Goal: Leave review/rating: Leave review/rating

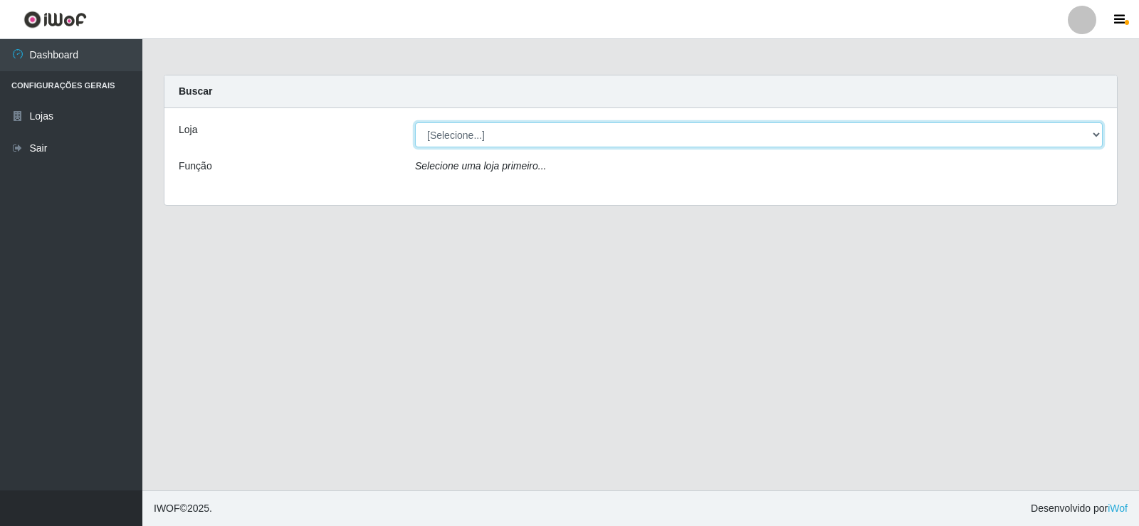
click at [459, 138] on select "[Selecione...] Rede Compras Supermercados - LOJA 2" at bounding box center [759, 134] width 688 height 25
select select "161"
click at [415, 122] on select "[Selecione...] Rede Compras Supermercados - LOJA 2" at bounding box center [759, 134] width 688 height 25
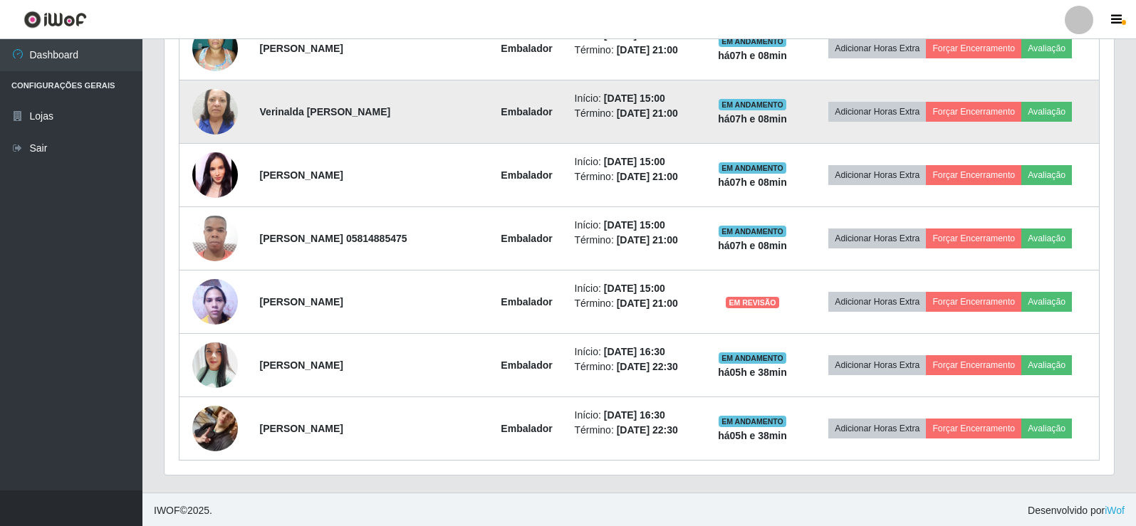
scroll to position [673, 0]
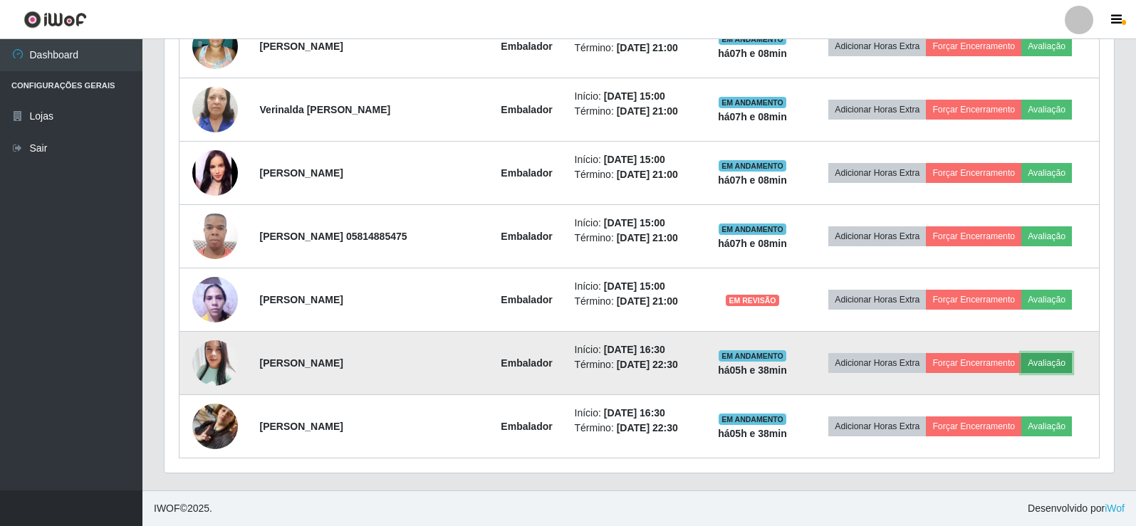
click at [1042, 357] on button "Avaliação" at bounding box center [1046, 363] width 51 height 20
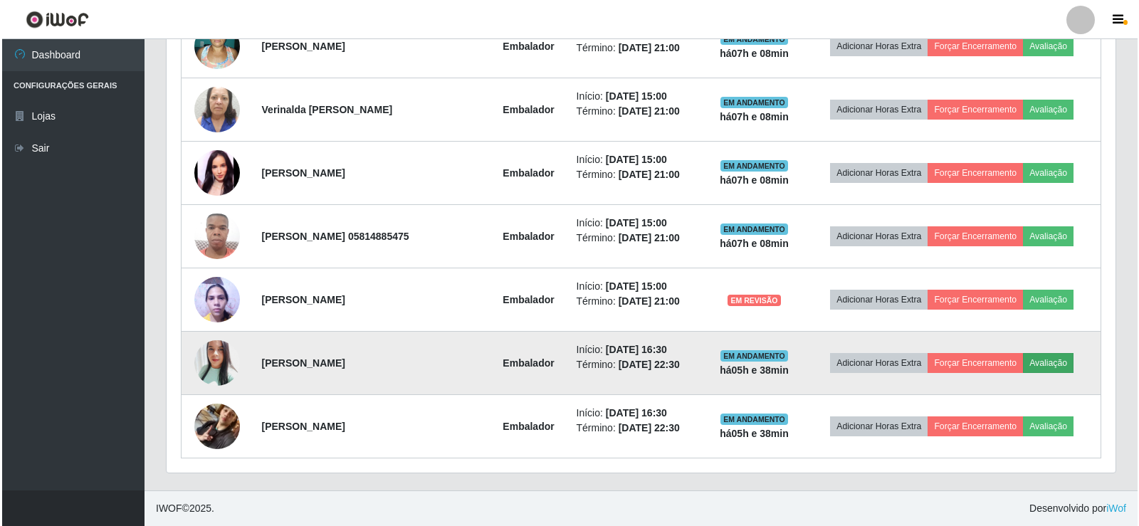
scroll to position [296, 942]
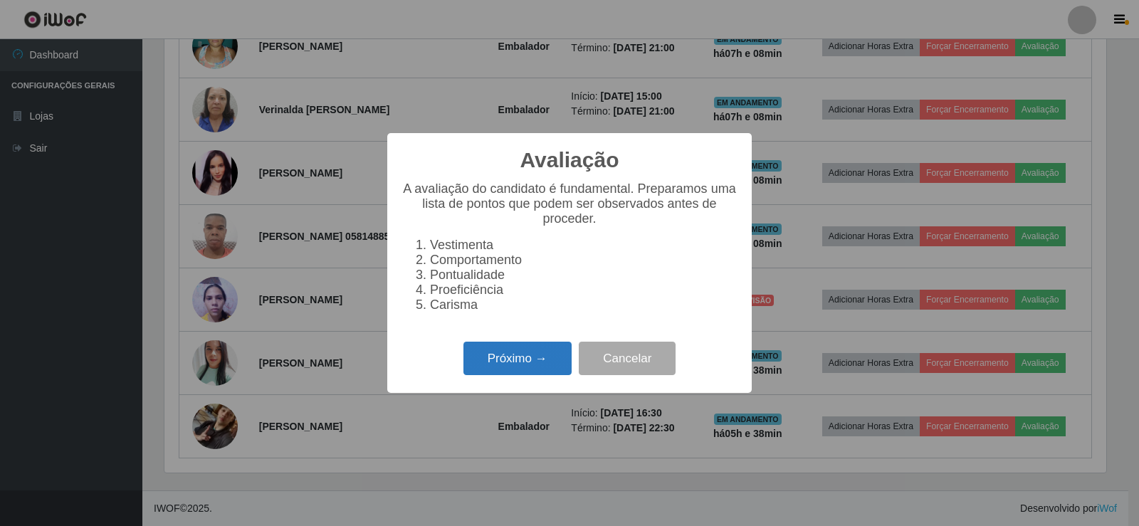
click at [496, 368] on button "Próximo →" at bounding box center [518, 358] width 108 height 33
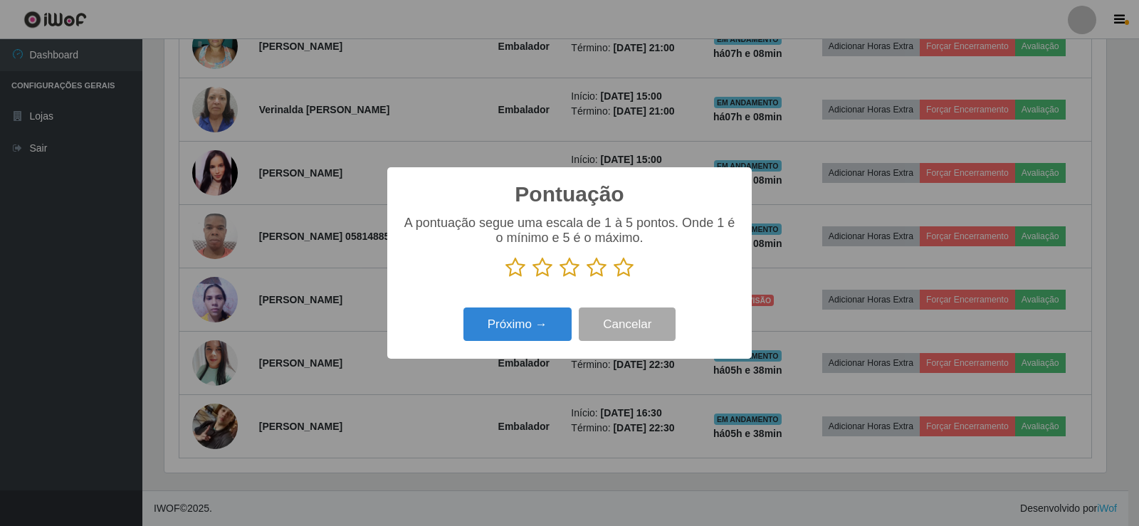
click at [624, 268] on icon at bounding box center [624, 267] width 20 height 21
click at [614, 278] on input "radio" at bounding box center [614, 278] width 0 height 0
click at [548, 322] on button "Próximo →" at bounding box center [518, 324] width 108 height 33
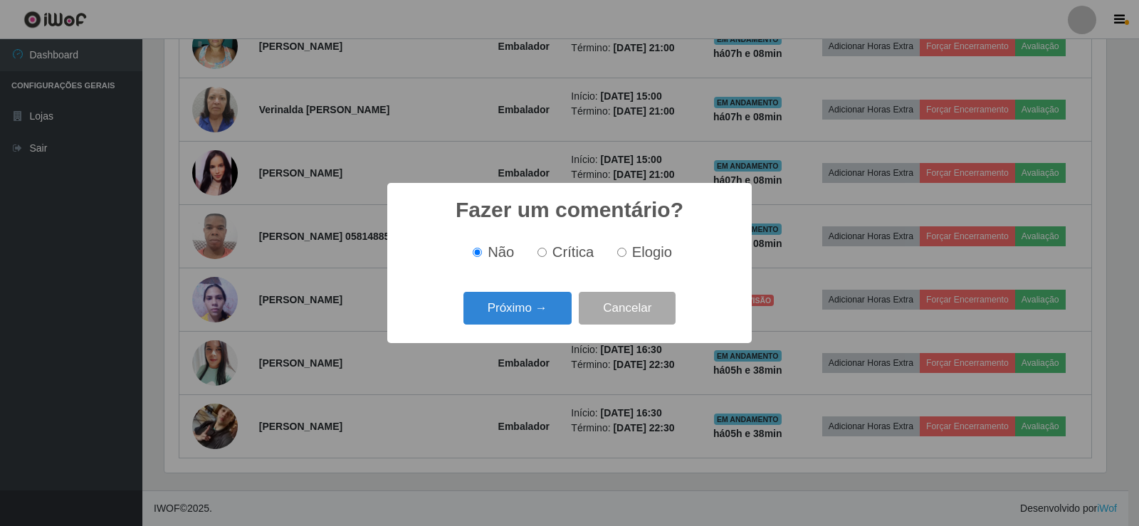
click at [548, 322] on button "Próximo →" at bounding box center [518, 308] width 108 height 33
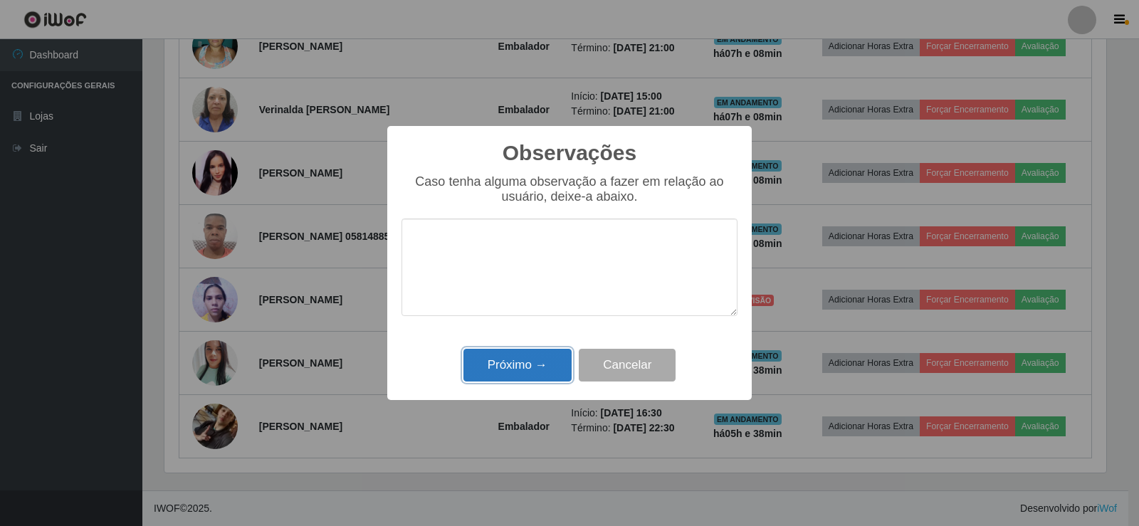
click at [518, 380] on button "Próximo →" at bounding box center [518, 365] width 108 height 33
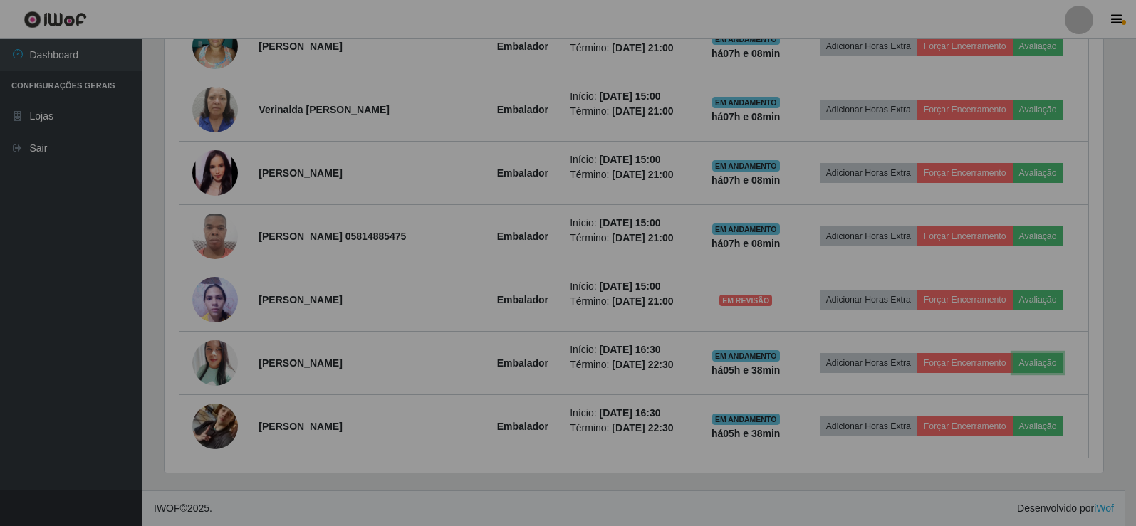
scroll to position [296, 949]
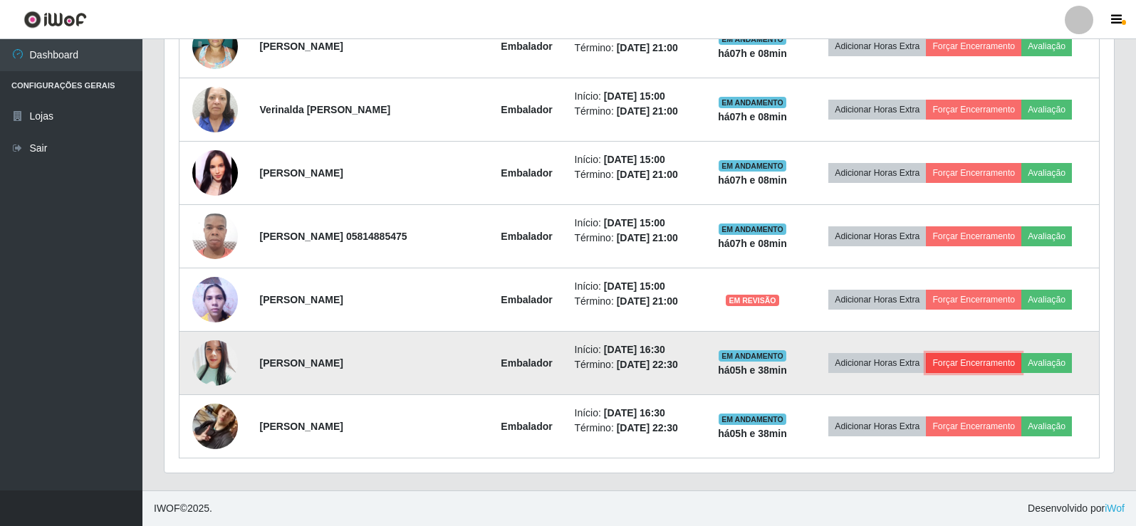
click at [1001, 367] on button "Forçar Encerramento" at bounding box center [973, 363] width 95 height 20
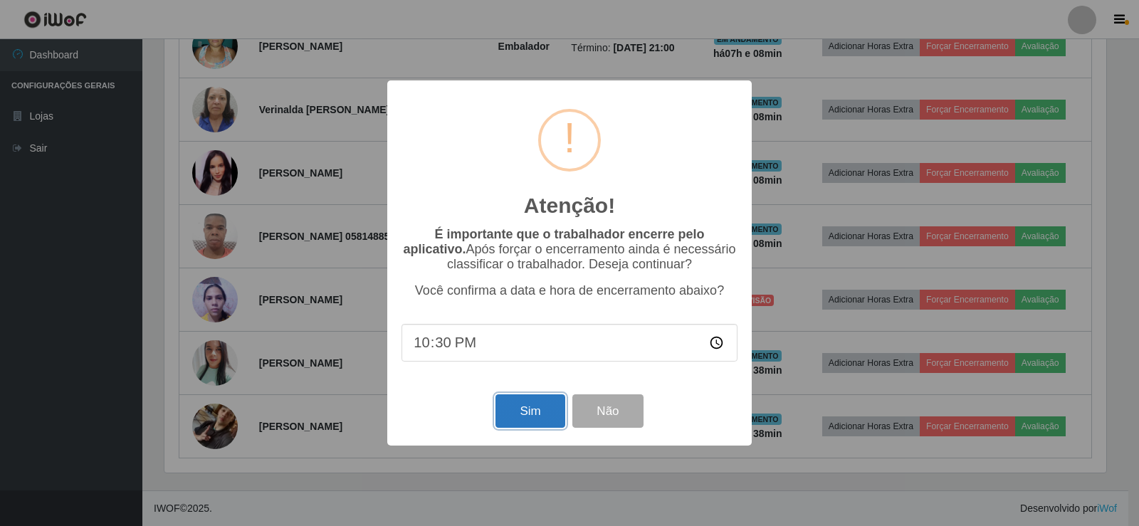
click at [528, 412] on button "Sim" at bounding box center [530, 411] width 69 height 33
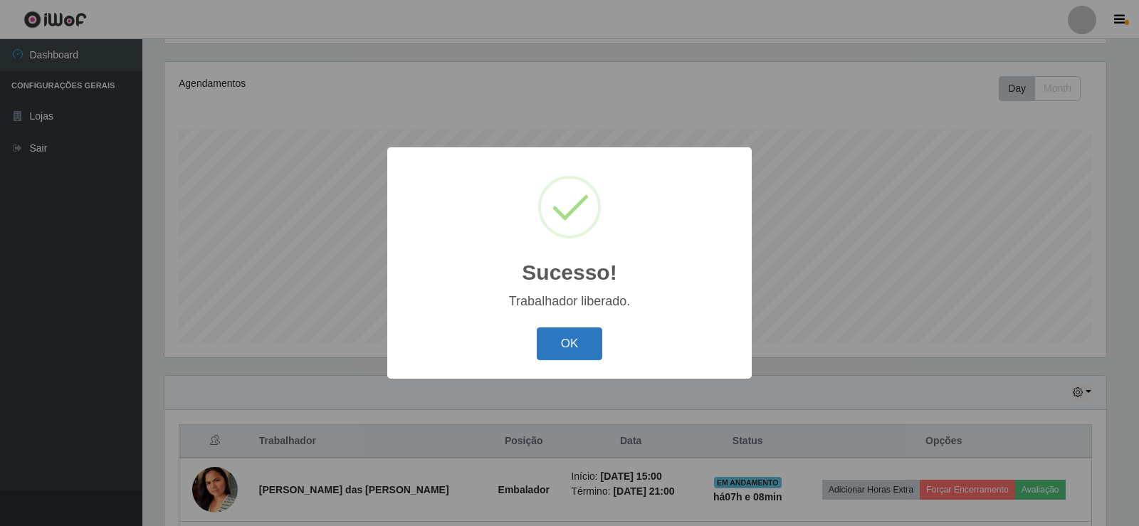
click at [580, 345] on button "OK" at bounding box center [570, 344] width 66 height 33
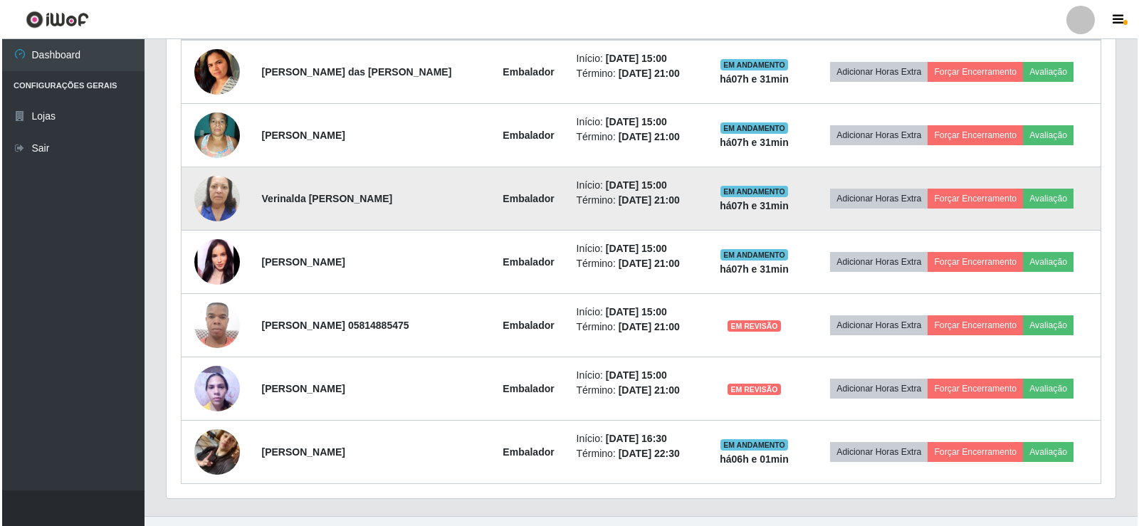
scroll to position [610, 0]
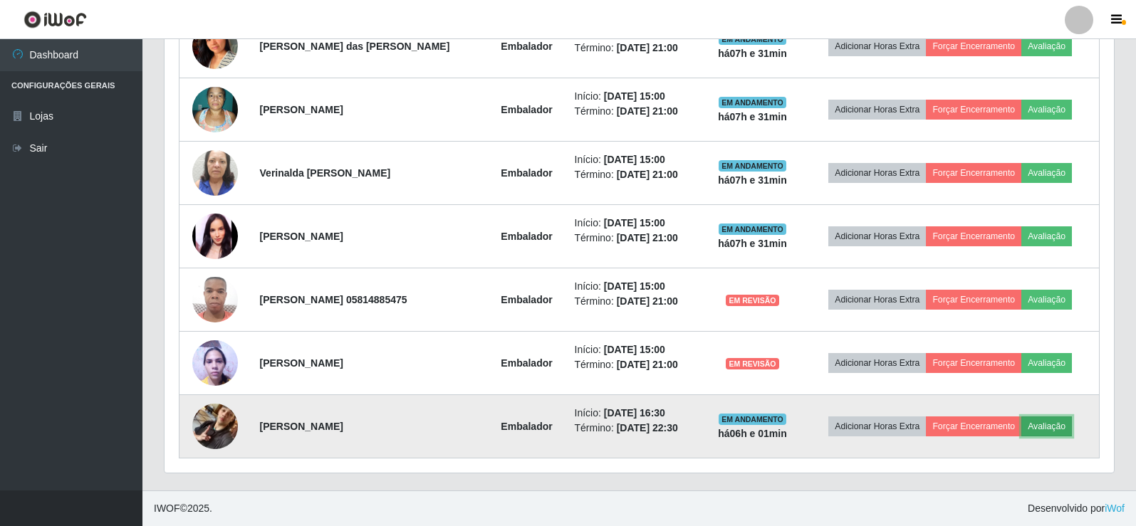
click at [1045, 428] on button "Avaliação" at bounding box center [1046, 427] width 51 height 20
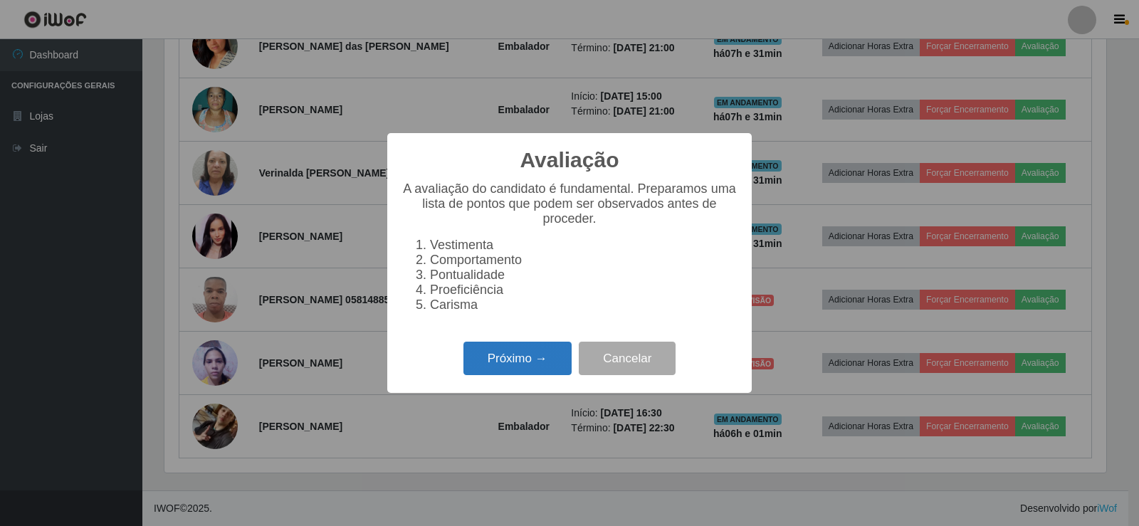
click at [507, 370] on button "Próximo →" at bounding box center [518, 358] width 108 height 33
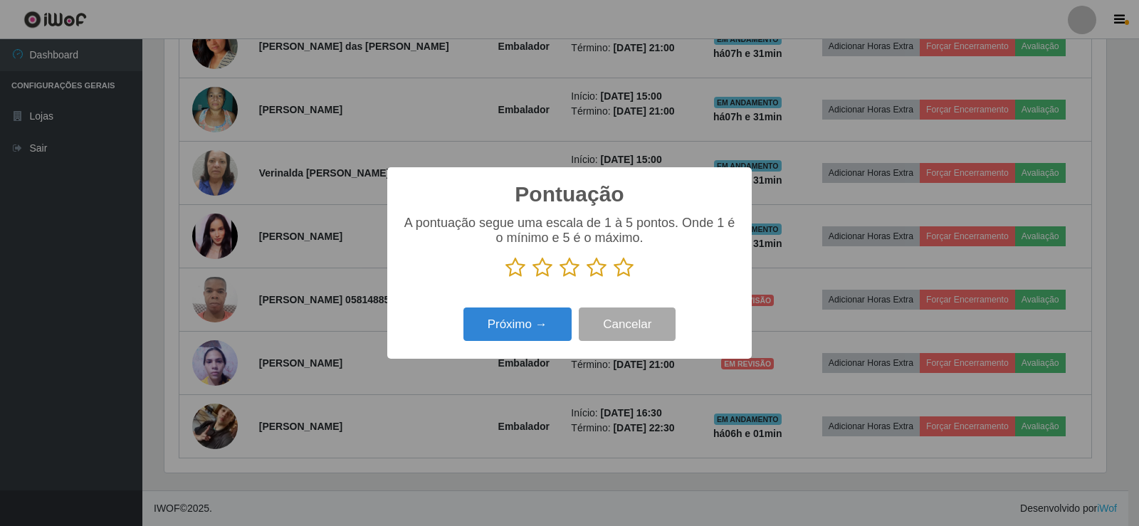
click at [622, 267] on icon at bounding box center [624, 267] width 20 height 21
click at [614, 278] on input "radio" at bounding box center [614, 278] width 0 height 0
click at [548, 328] on button "Próximo →" at bounding box center [518, 324] width 108 height 33
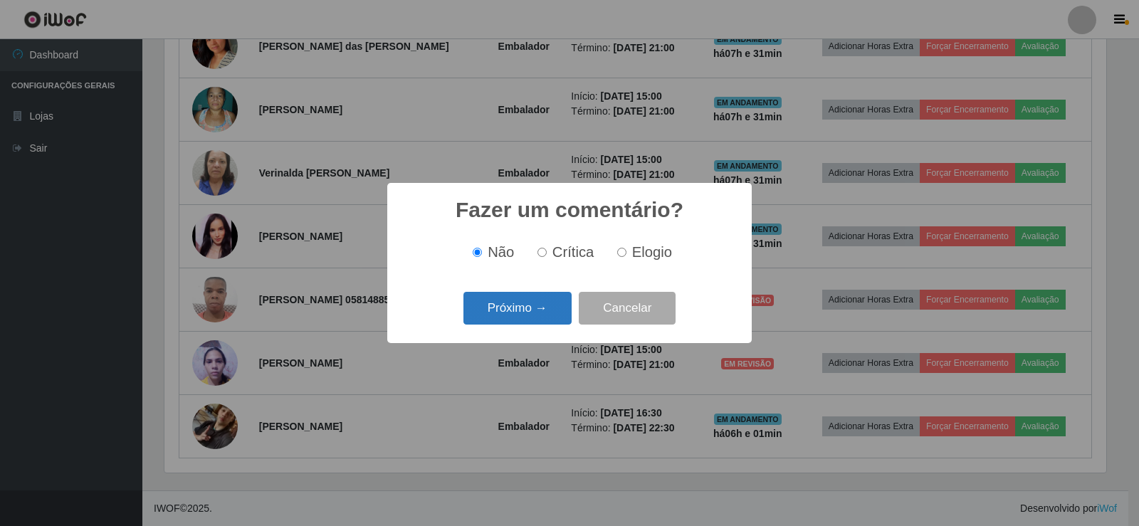
click at [546, 310] on button "Próximo →" at bounding box center [518, 308] width 108 height 33
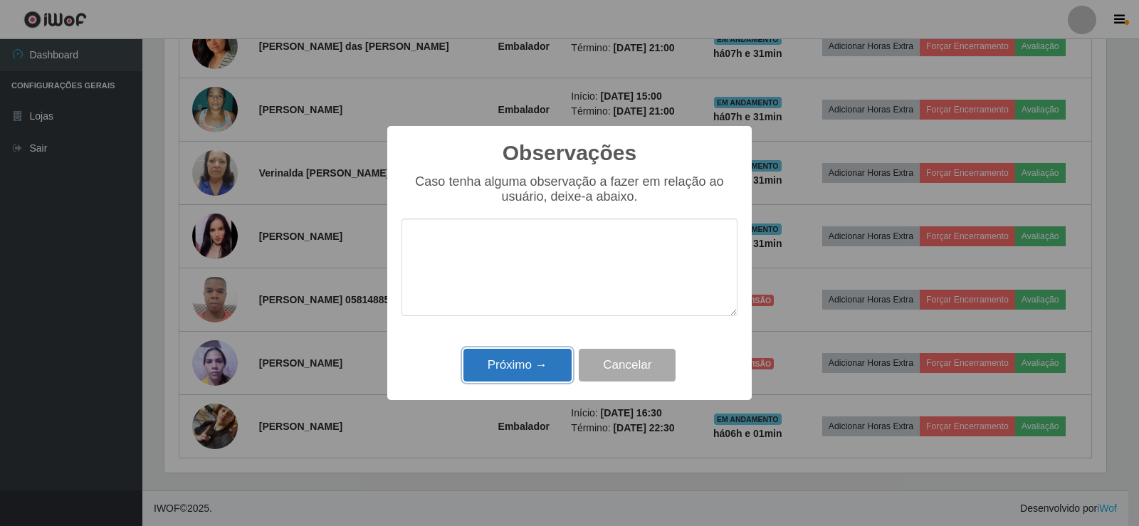
click at [531, 361] on button "Próximo →" at bounding box center [518, 365] width 108 height 33
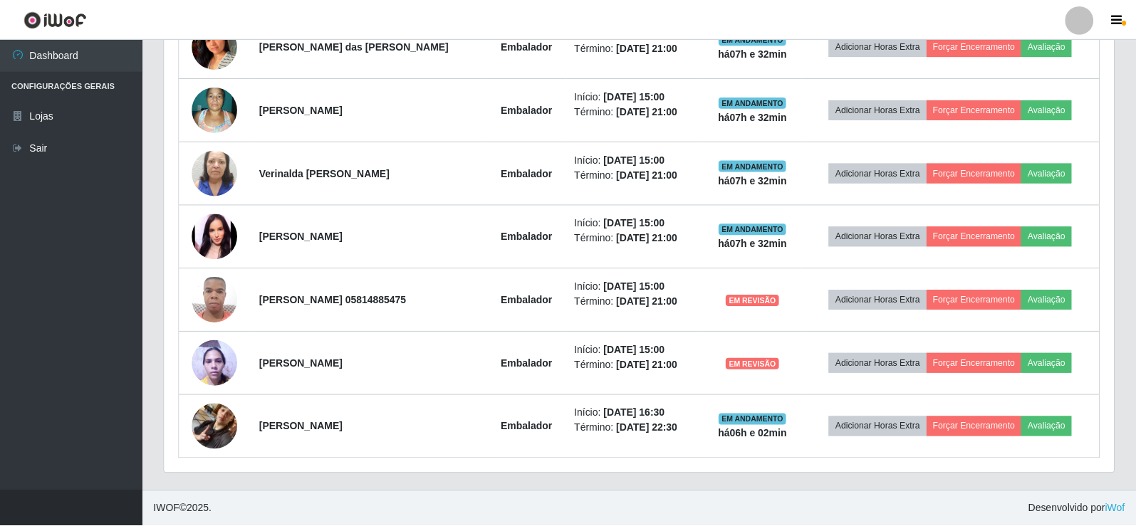
scroll to position [296, 949]
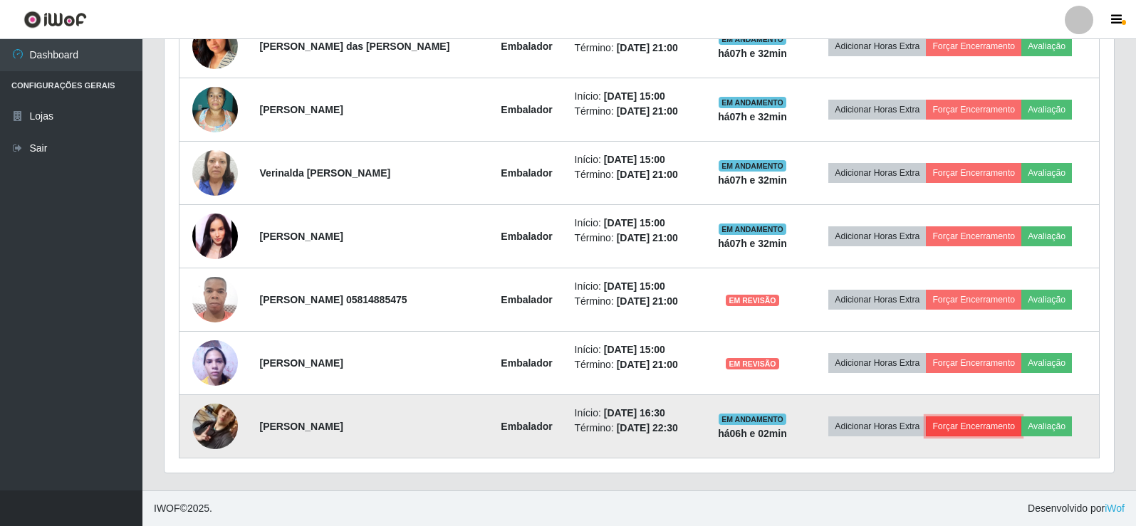
click at [1002, 432] on button "Forçar Encerramento" at bounding box center [973, 427] width 95 height 20
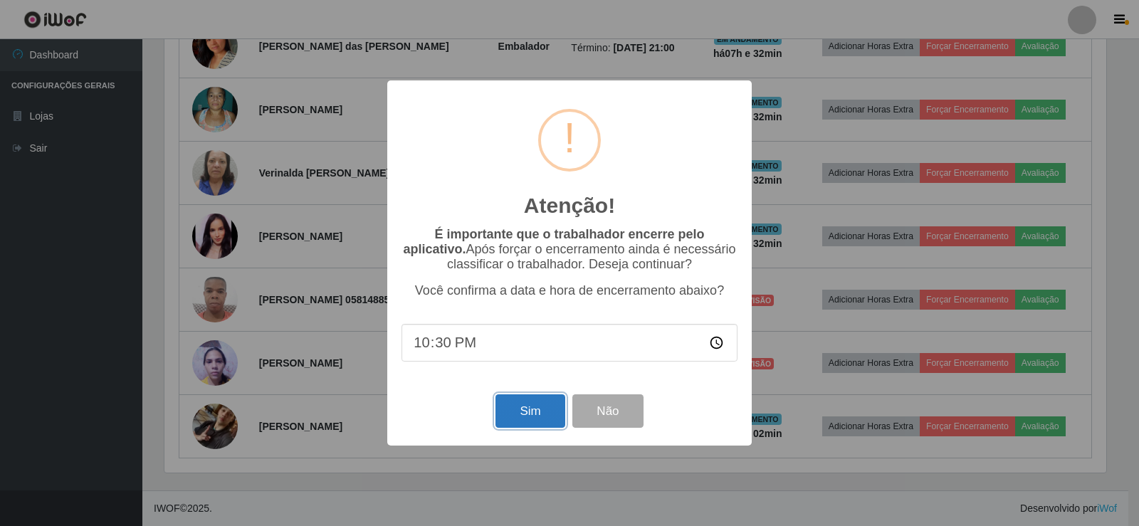
click at [538, 427] on button "Sim" at bounding box center [530, 411] width 69 height 33
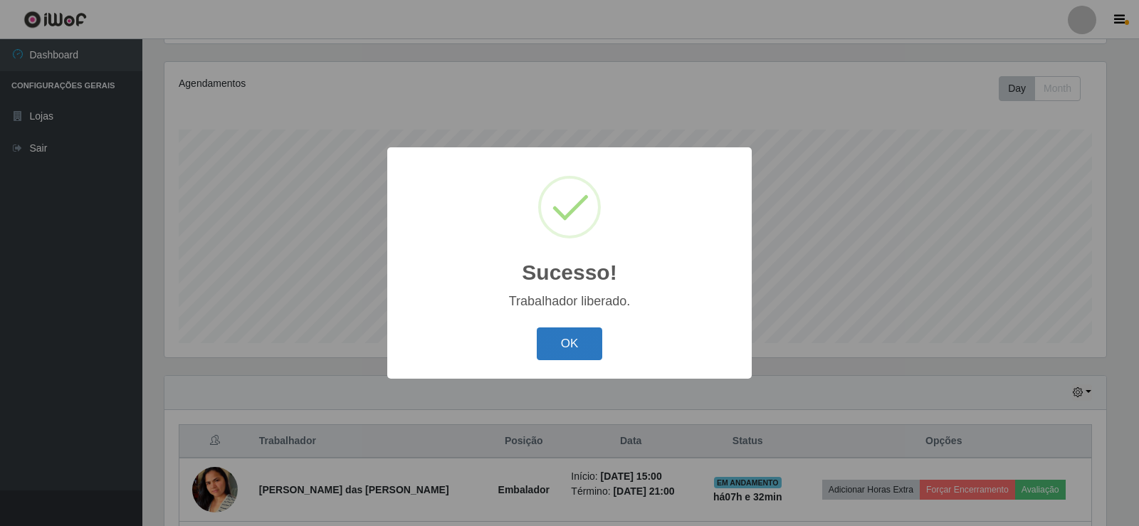
click at [574, 343] on button "OK" at bounding box center [570, 344] width 66 height 33
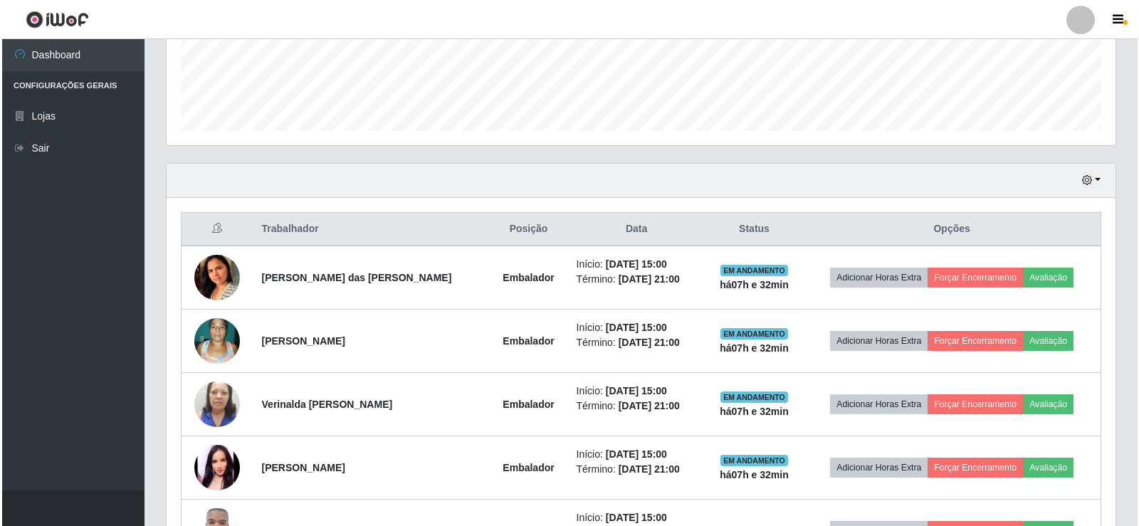
scroll to position [380, 0]
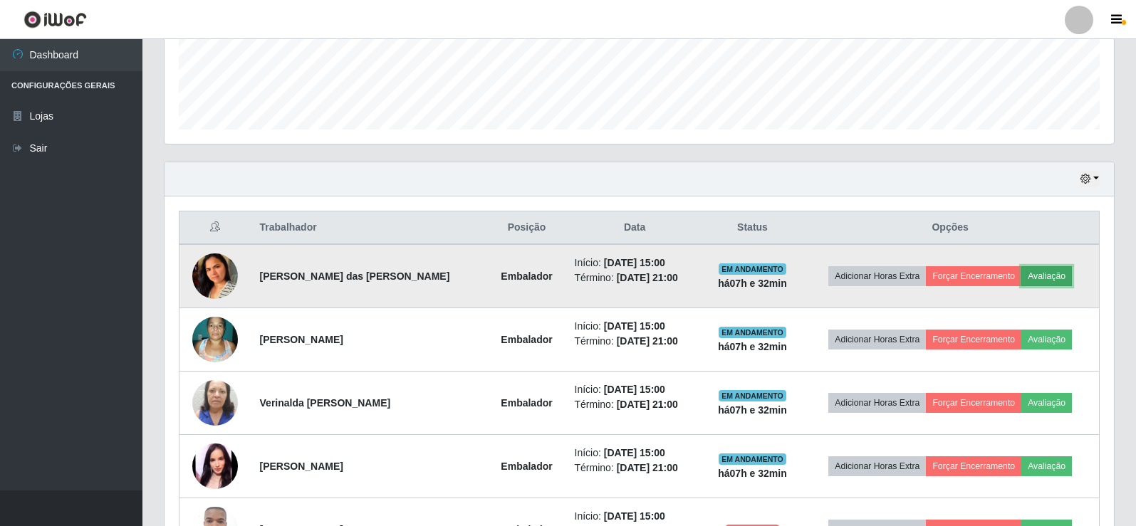
click at [1043, 278] on button "Avaliação" at bounding box center [1046, 276] width 51 height 20
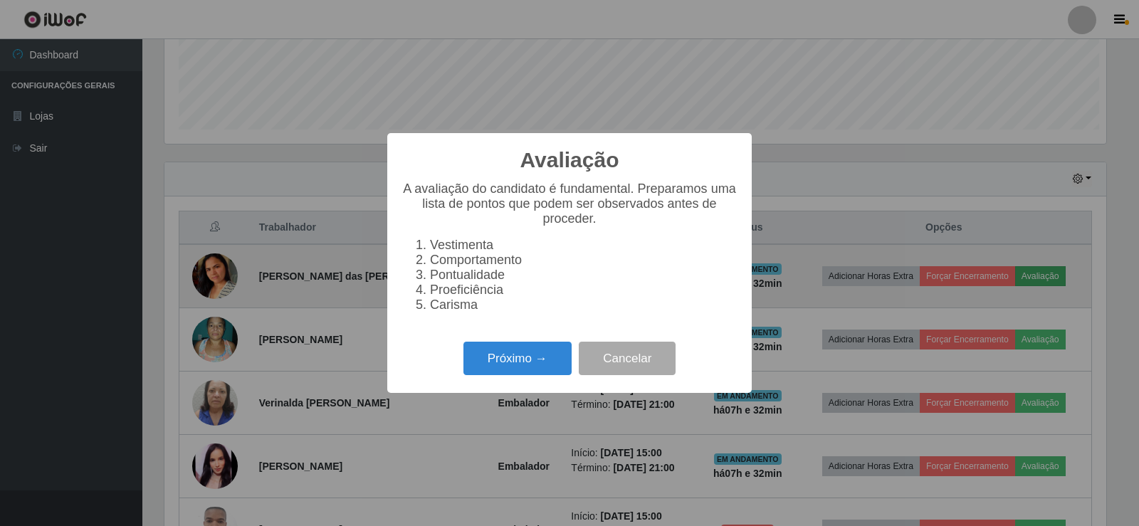
scroll to position [296, 942]
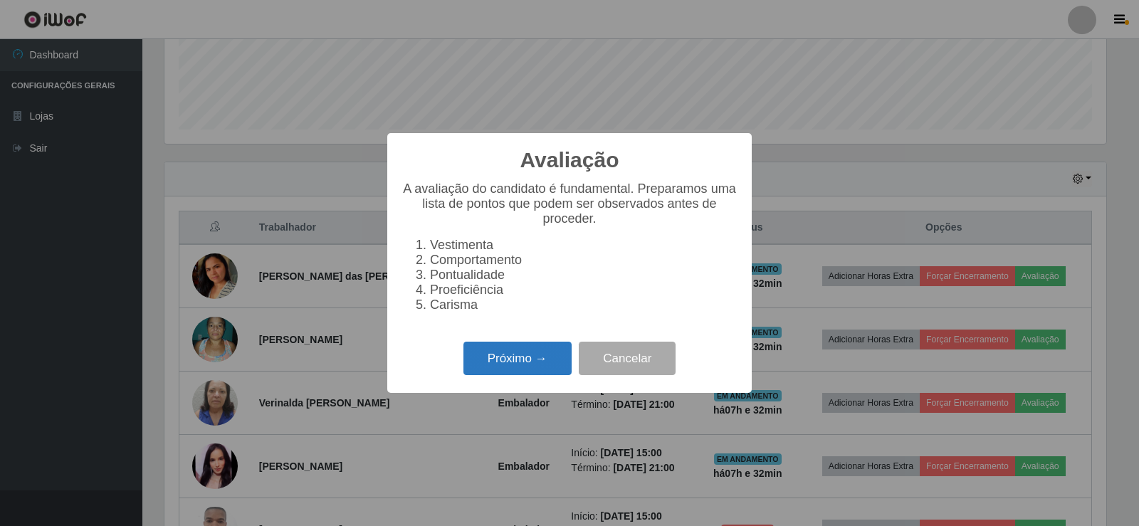
click at [542, 374] on button "Próximo →" at bounding box center [518, 358] width 108 height 33
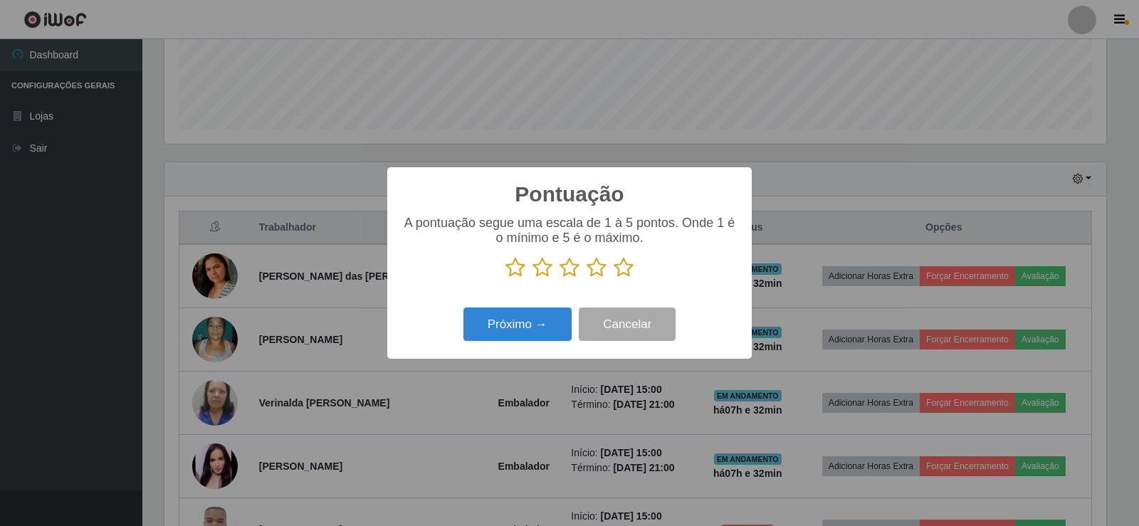
click at [627, 273] on icon at bounding box center [624, 267] width 20 height 21
click at [614, 278] on input "radio" at bounding box center [614, 278] width 0 height 0
click at [531, 327] on button "Próximo →" at bounding box center [518, 324] width 108 height 33
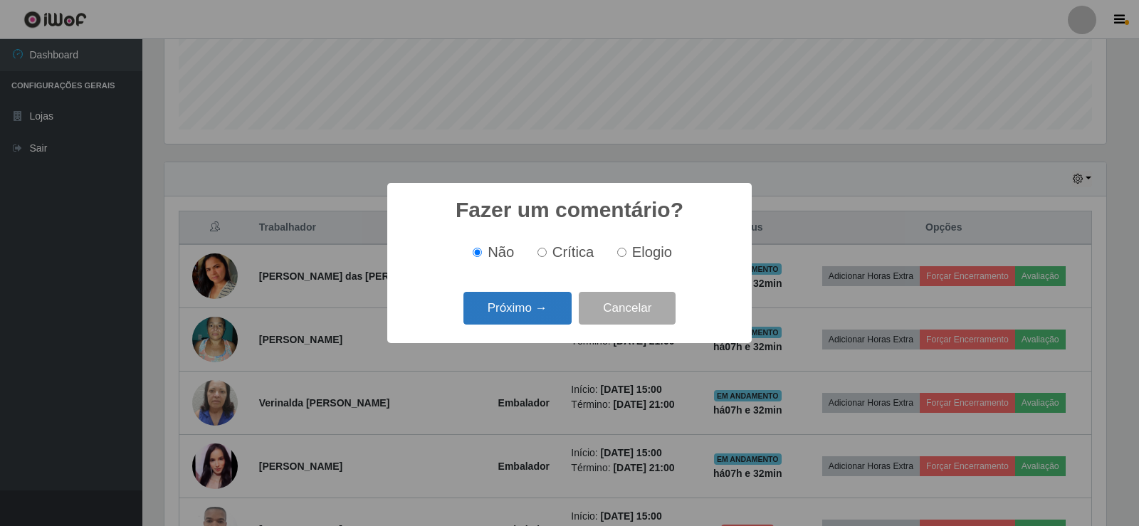
click at [538, 309] on button "Próximo →" at bounding box center [518, 308] width 108 height 33
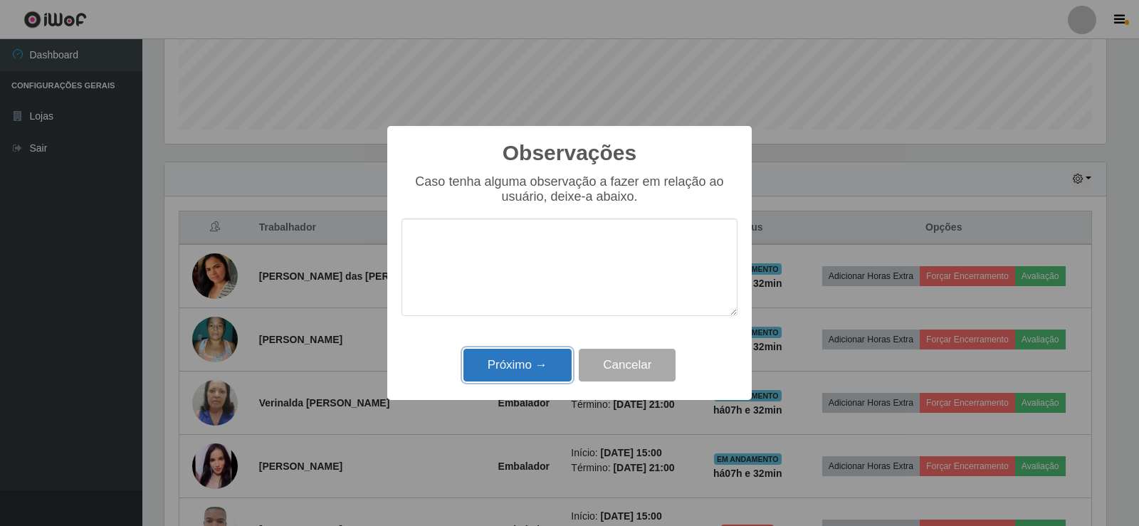
click at [523, 360] on button "Próximo →" at bounding box center [518, 365] width 108 height 33
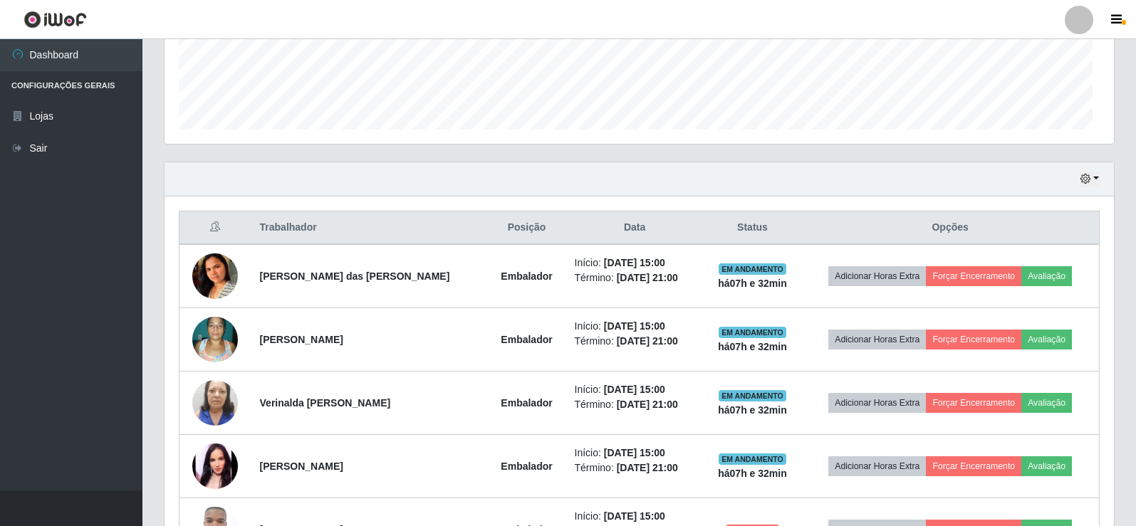
scroll to position [296, 949]
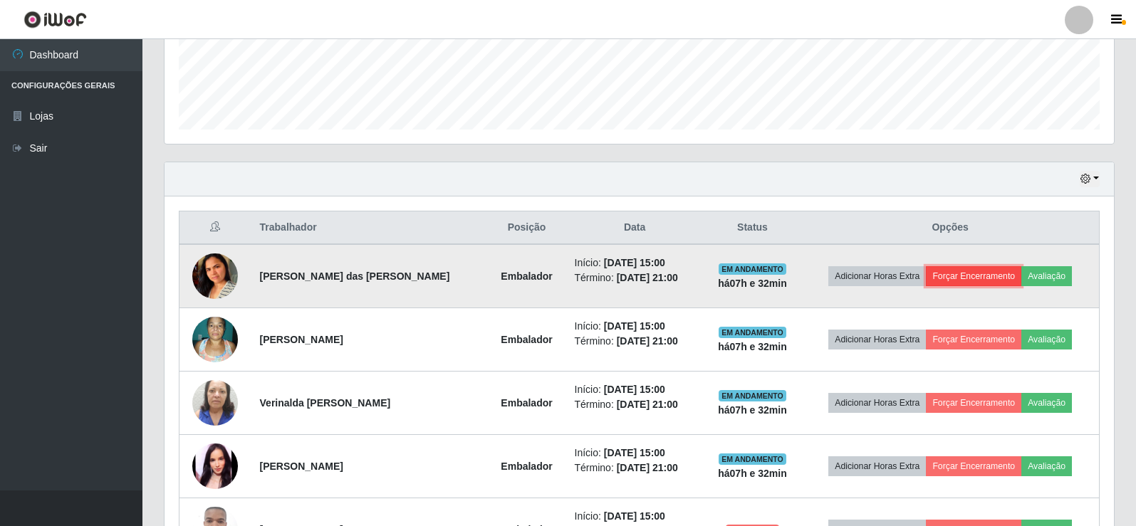
click at [963, 273] on button "Forçar Encerramento" at bounding box center [973, 276] width 95 height 20
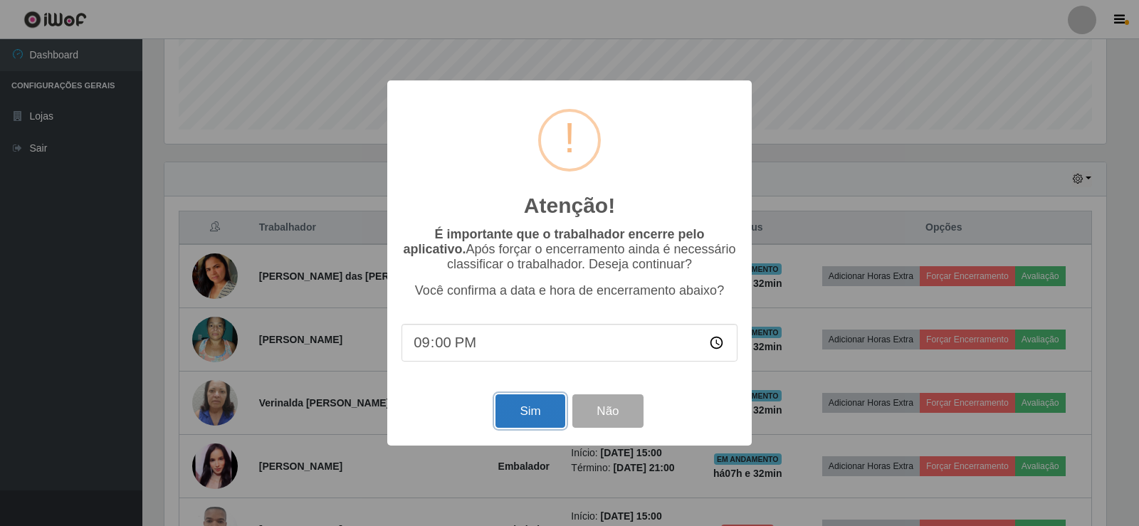
click at [541, 415] on button "Sim" at bounding box center [530, 411] width 69 height 33
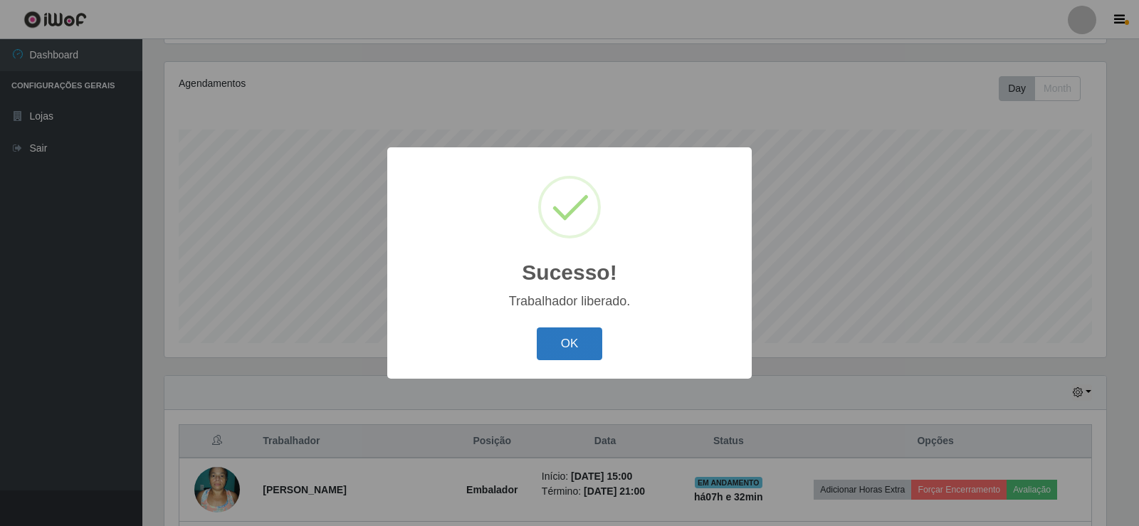
click at [561, 345] on button "OK" at bounding box center [570, 344] width 66 height 33
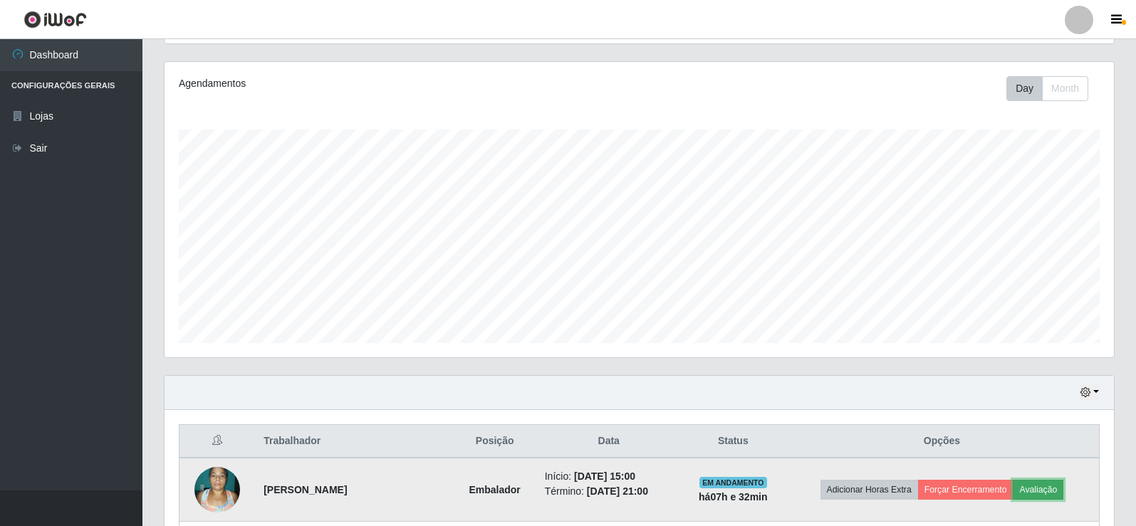
click at [1041, 488] on button "Avaliação" at bounding box center [1038, 490] width 51 height 20
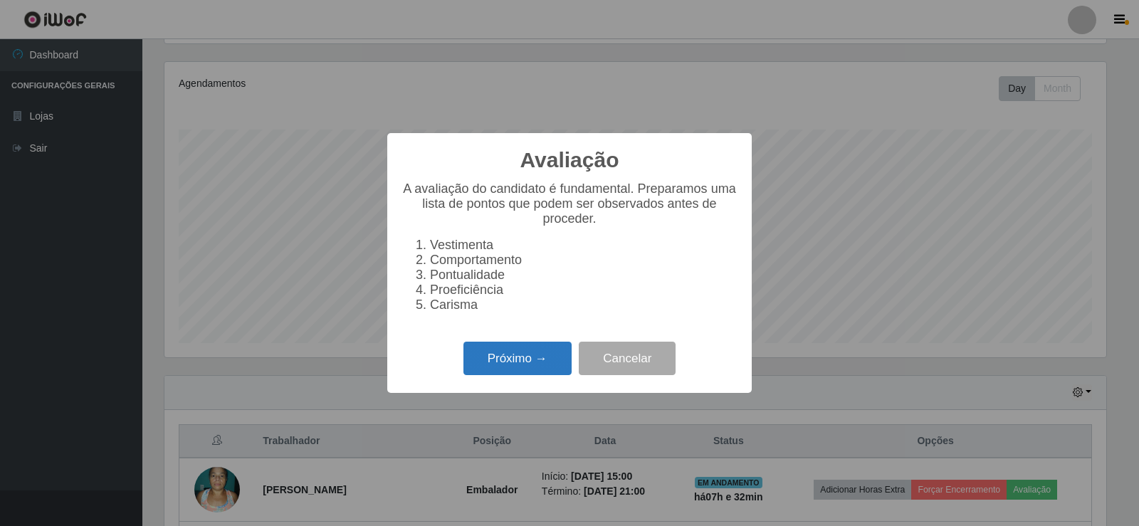
click at [538, 375] on button "Próximo →" at bounding box center [518, 358] width 108 height 33
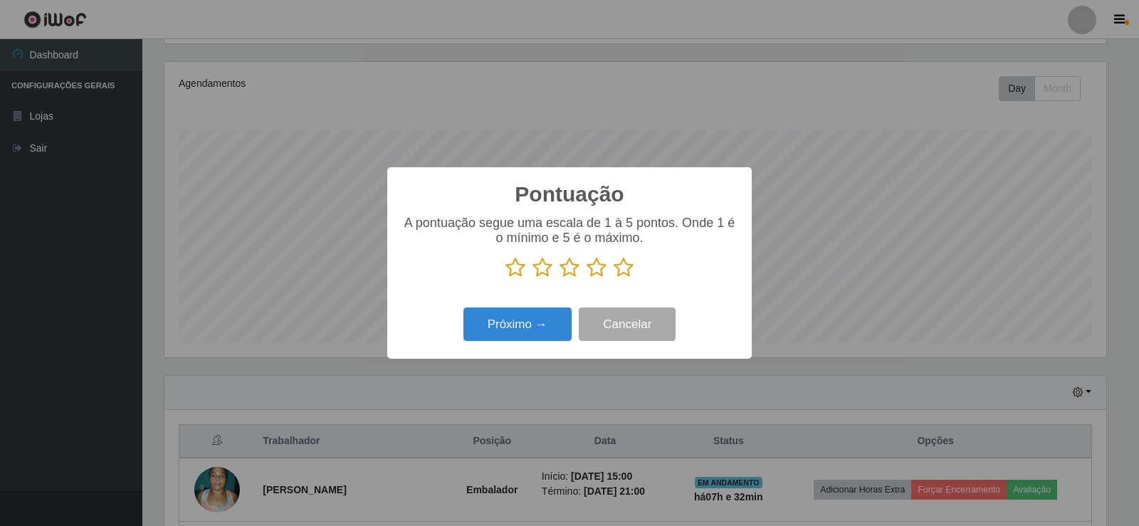
click at [625, 271] on icon at bounding box center [624, 267] width 20 height 21
click at [614, 278] on input "radio" at bounding box center [614, 278] width 0 height 0
click at [535, 330] on button "Próximo →" at bounding box center [518, 324] width 108 height 33
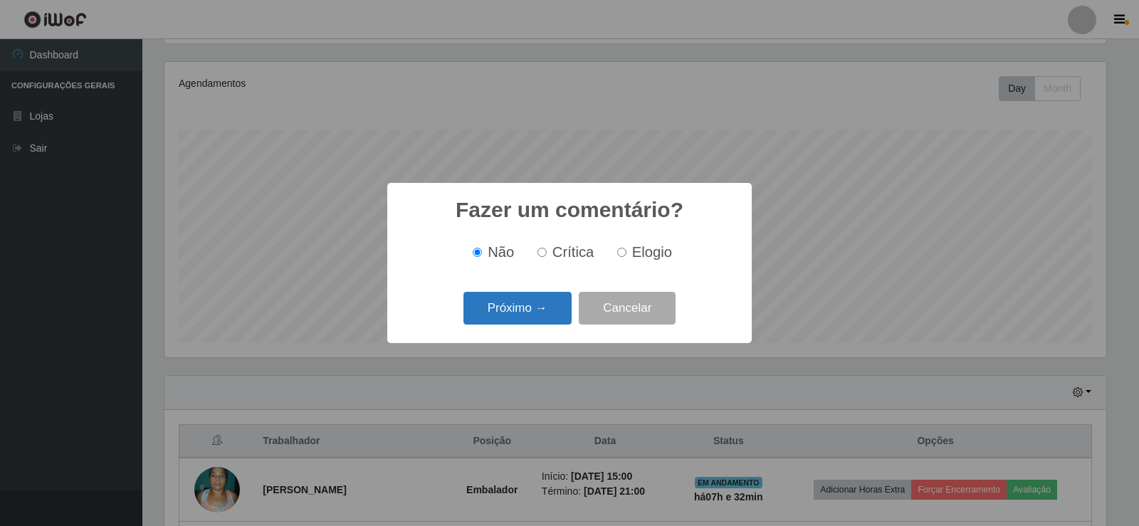
click at [542, 318] on button "Próximo →" at bounding box center [518, 308] width 108 height 33
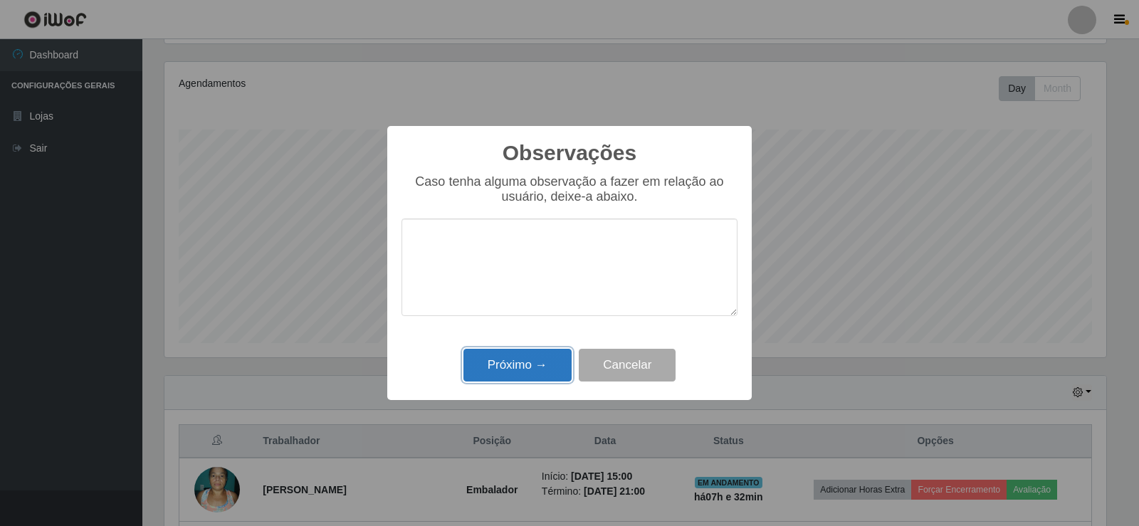
click at [554, 372] on button "Próximo →" at bounding box center [518, 365] width 108 height 33
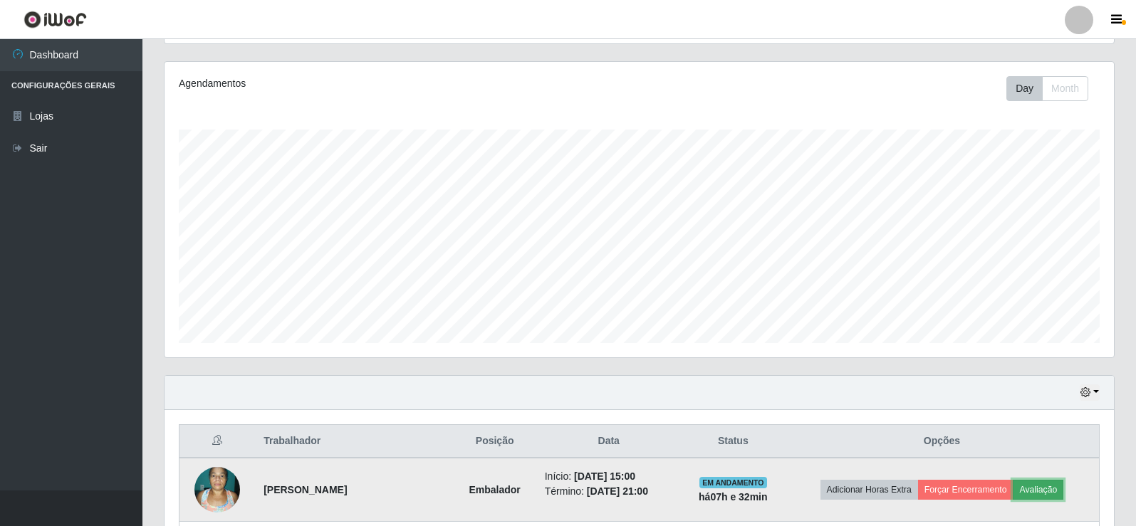
click at [1048, 494] on button "Avaliação" at bounding box center [1038, 490] width 51 height 20
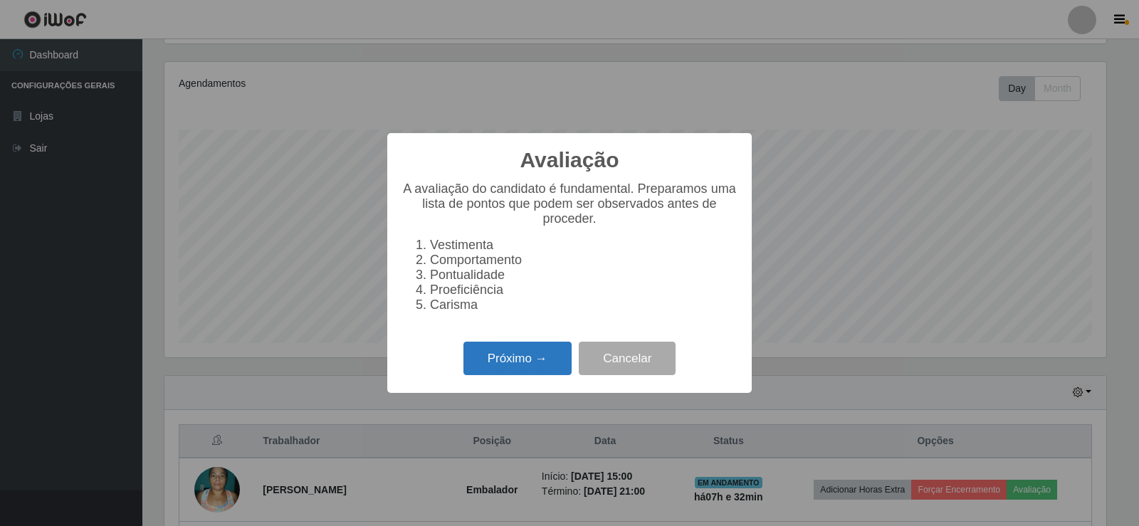
click at [542, 359] on button "Próximo →" at bounding box center [518, 358] width 108 height 33
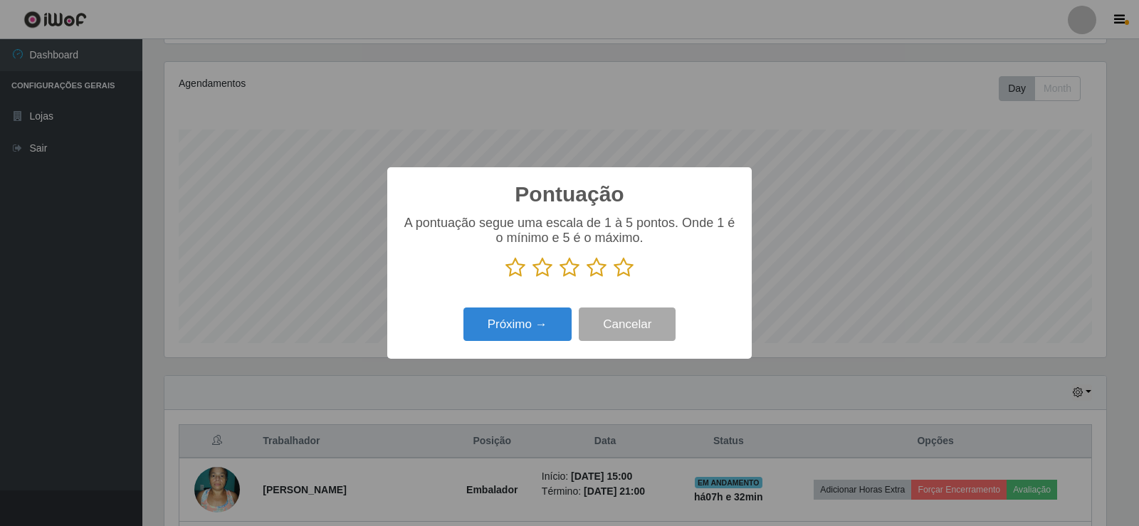
click at [624, 271] on icon at bounding box center [624, 267] width 20 height 21
click at [614, 278] on input "radio" at bounding box center [614, 278] width 0 height 0
click at [552, 330] on button "Próximo →" at bounding box center [518, 324] width 108 height 33
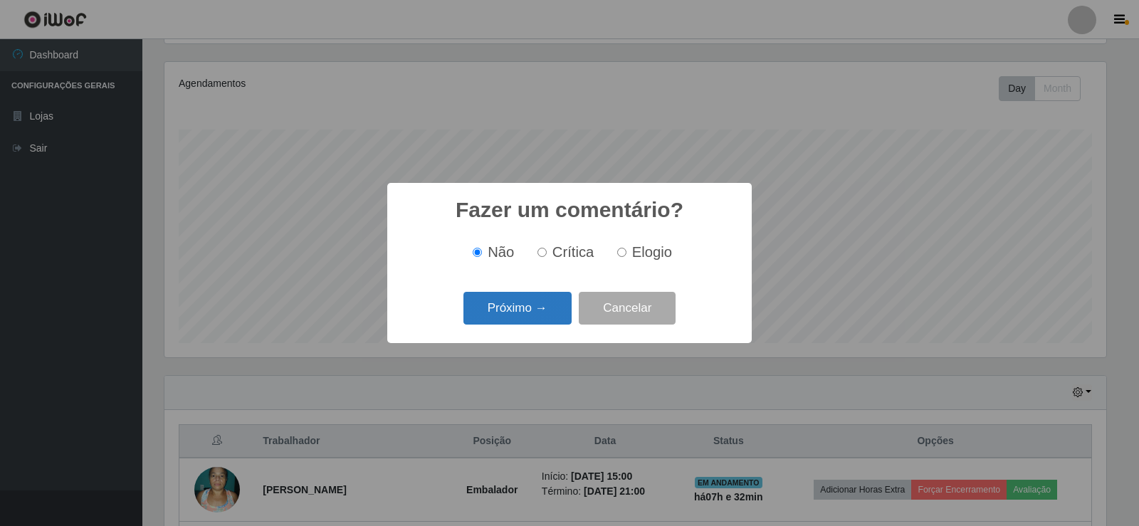
click at [553, 303] on button "Próximo →" at bounding box center [518, 308] width 108 height 33
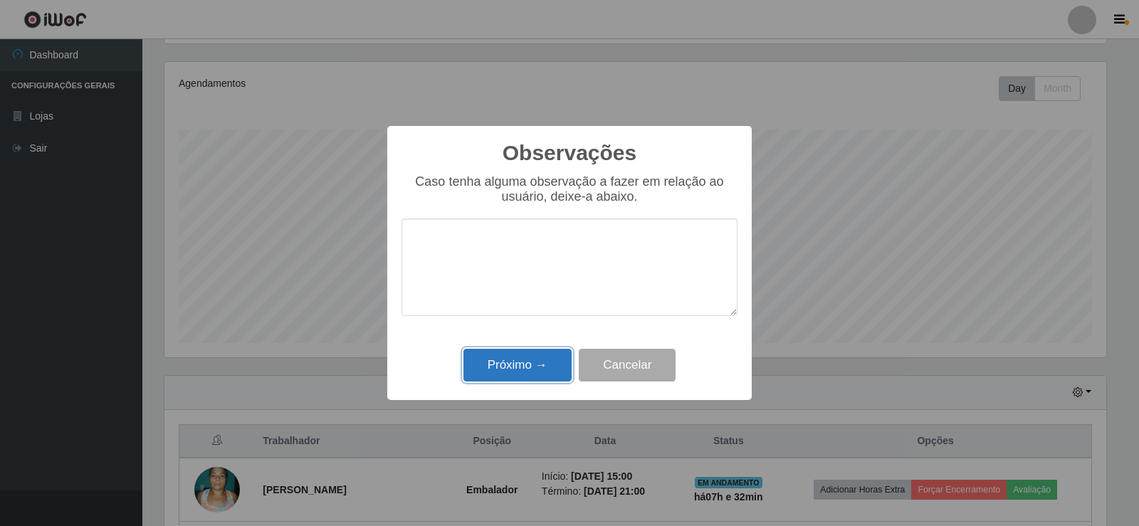
click at [546, 367] on button "Próximo →" at bounding box center [518, 365] width 108 height 33
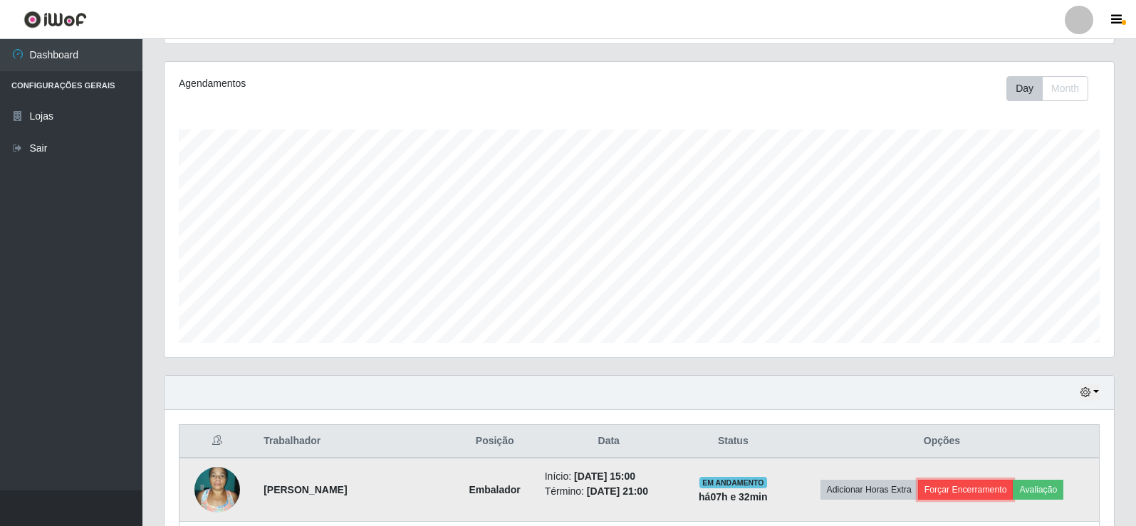
click at [954, 486] on button "Forçar Encerramento" at bounding box center [965, 490] width 95 height 20
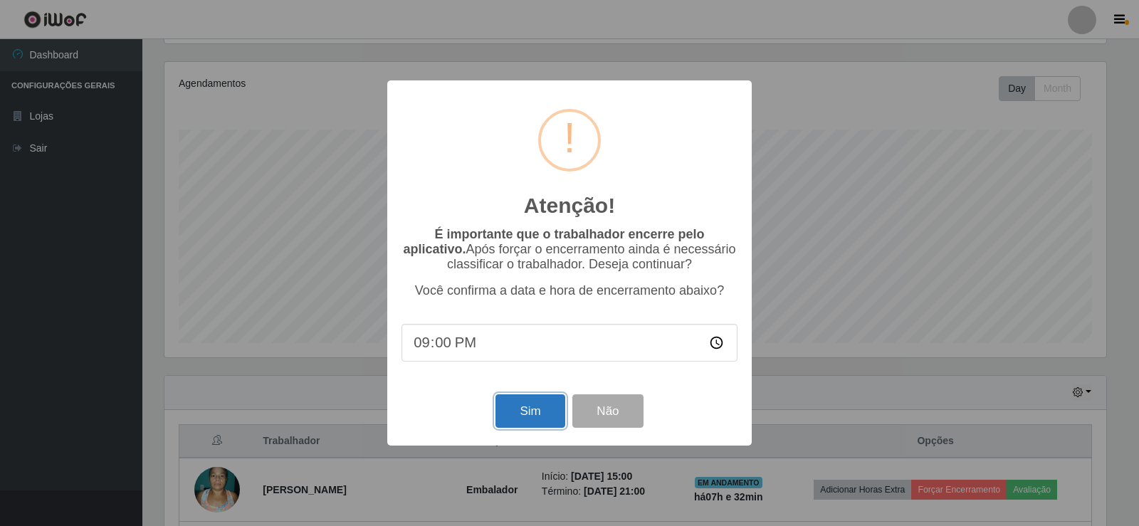
click at [542, 414] on button "Sim" at bounding box center [530, 411] width 69 height 33
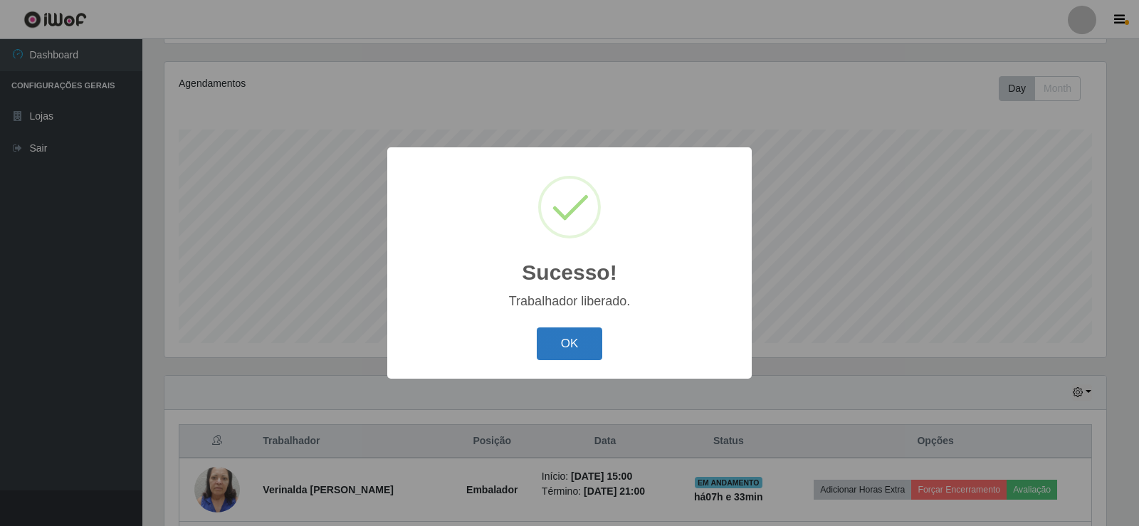
click at [567, 350] on button "OK" at bounding box center [570, 344] width 66 height 33
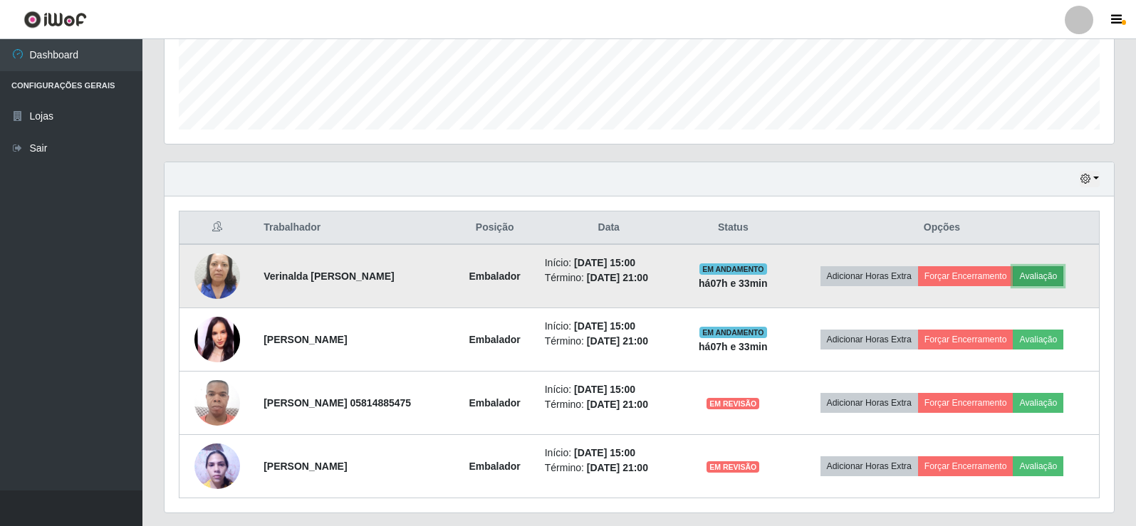
click at [1036, 273] on button "Avaliação" at bounding box center [1038, 276] width 51 height 20
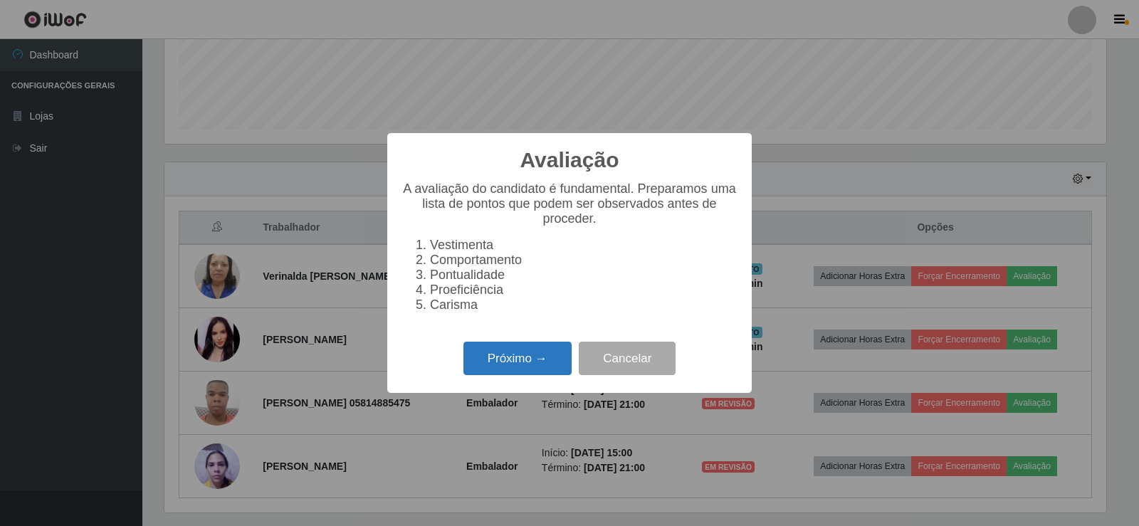
click at [538, 367] on button "Próximo →" at bounding box center [518, 358] width 108 height 33
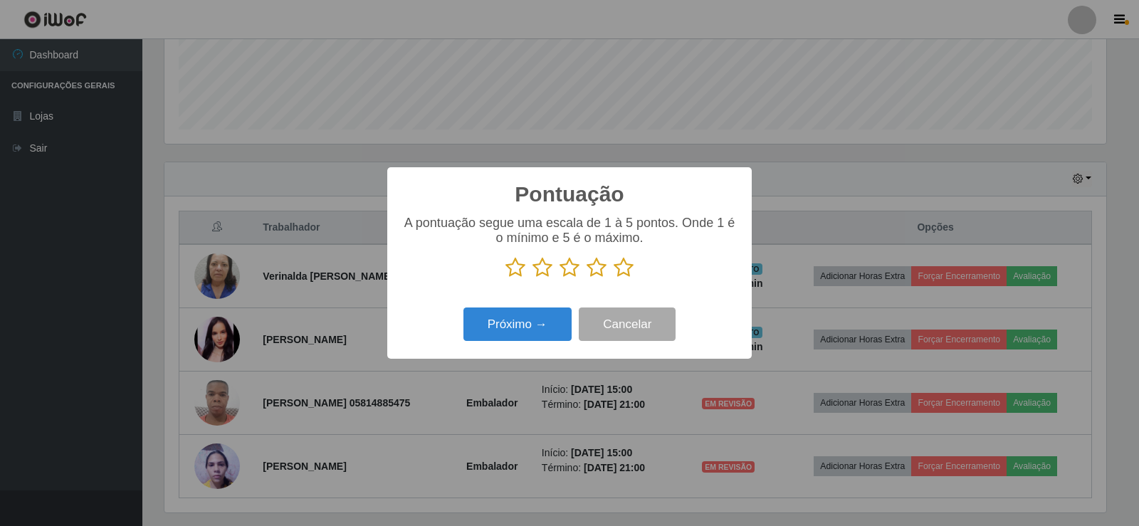
click at [625, 272] on icon at bounding box center [624, 267] width 20 height 21
click at [614, 278] on input "radio" at bounding box center [614, 278] width 0 height 0
click at [536, 327] on button "Próximo →" at bounding box center [518, 324] width 108 height 33
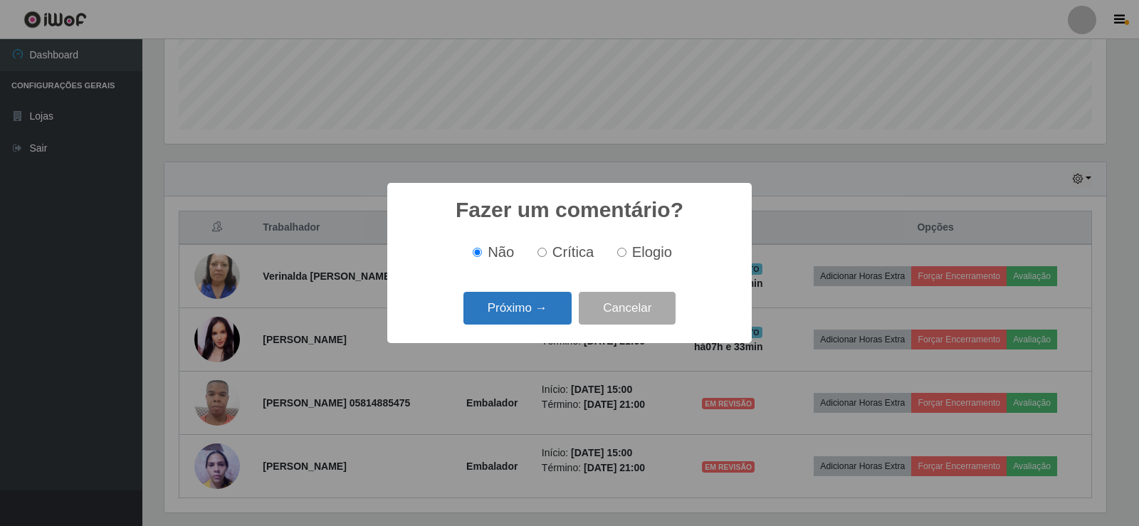
click at [534, 310] on button "Próximo →" at bounding box center [518, 308] width 108 height 33
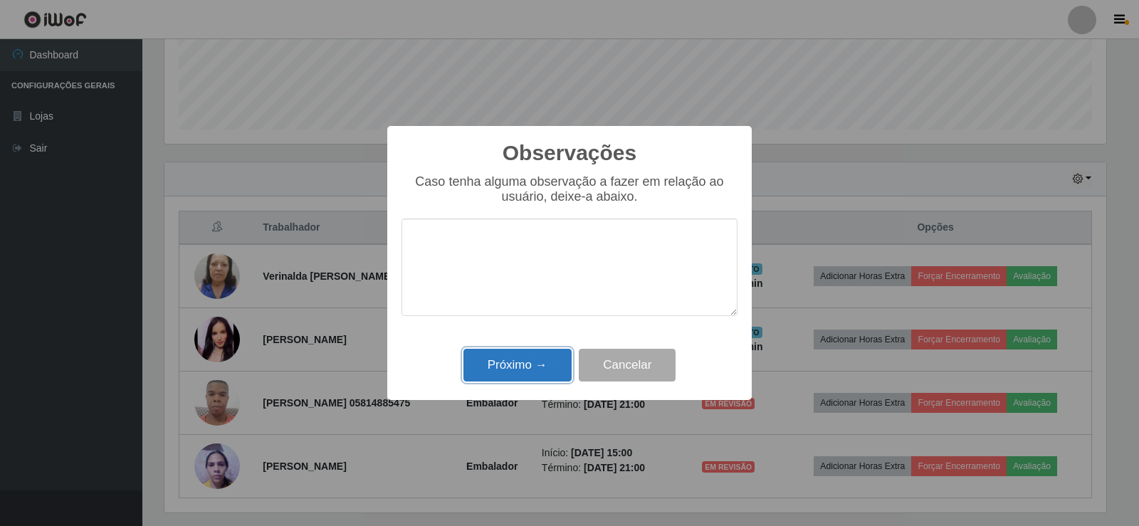
click at [536, 364] on button "Próximo →" at bounding box center [518, 365] width 108 height 33
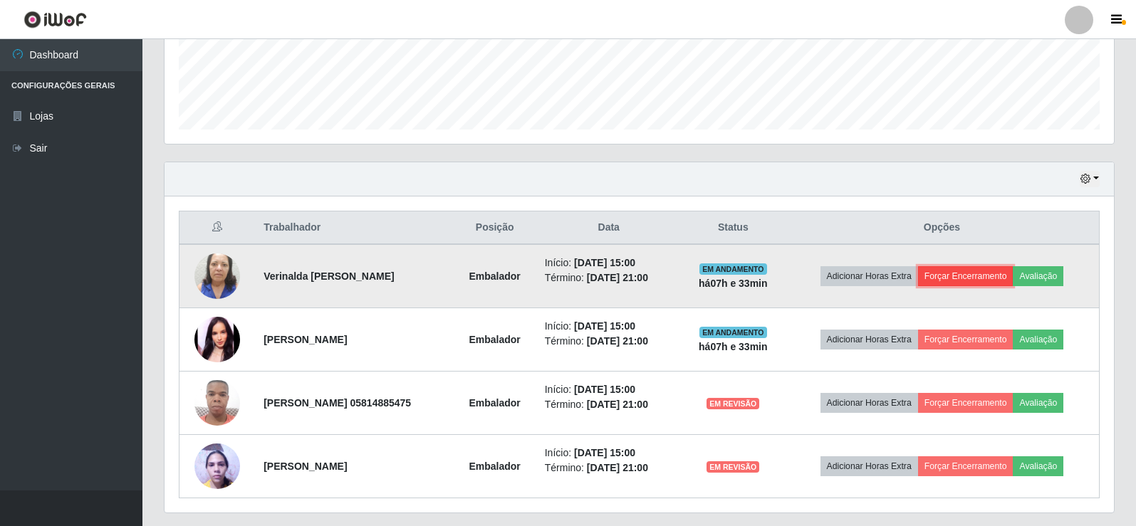
click at [971, 277] on button "Forçar Encerramento" at bounding box center [965, 276] width 95 height 20
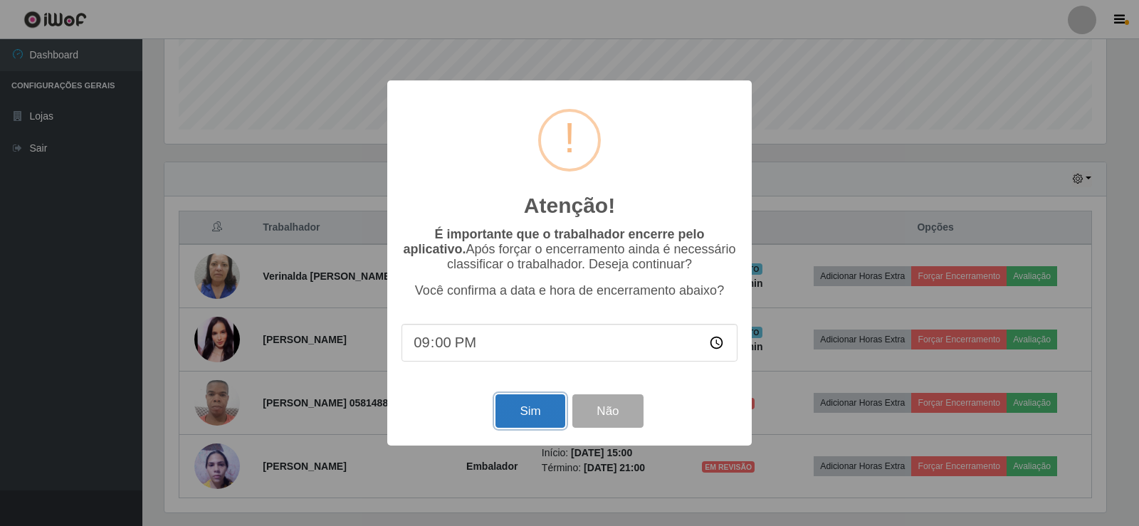
click at [518, 414] on button "Sim" at bounding box center [530, 411] width 69 height 33
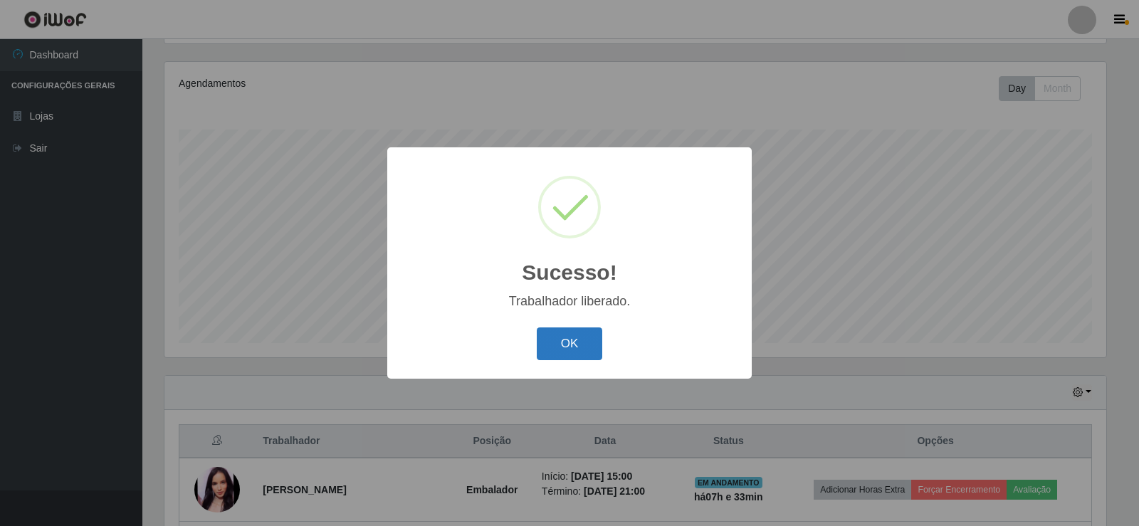
click at [570, 341] on button "OK" at bounding box center [570, 344] width 66 height 33
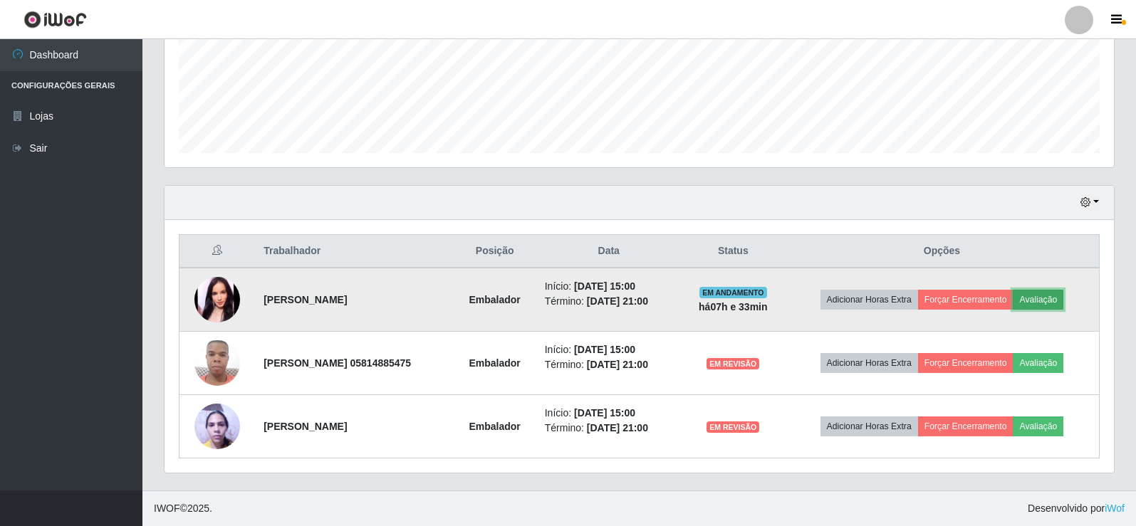
click at [1038, 301] on button "Avaliação" at bounding box center [1038, 300] width 51 height 20
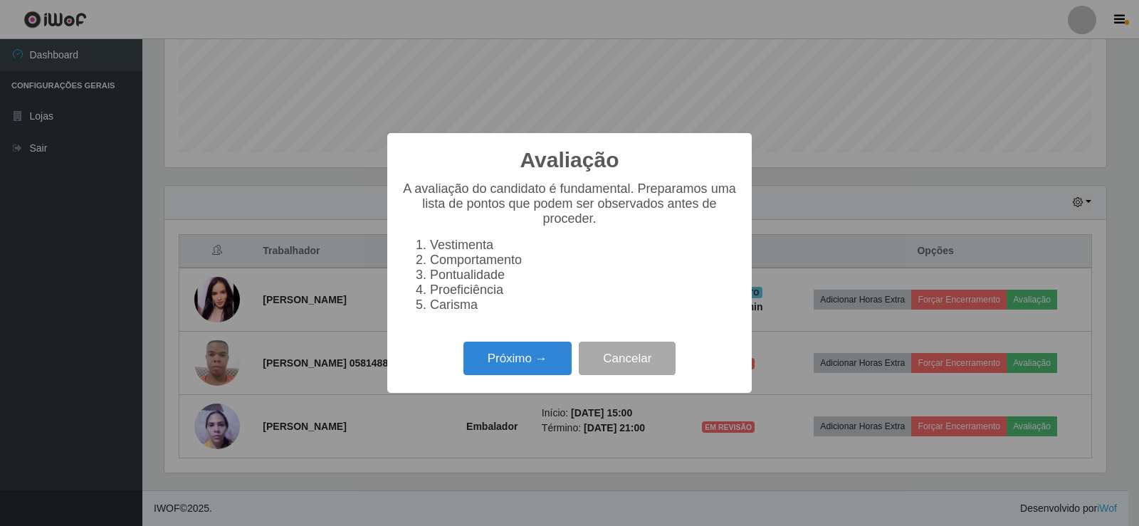
click at [810, 218] on div "Avaliação × A avaliação do candidato é fundamental. Preparamos uma lista de pon…" at bounding box center [569, 263] width 1139 height 526
click at [812, 216] on div "Avaliação × A avaliação do candidato é fundamental. Preparamos uma lista de pon…" at bounding box center [569, 263] width 1139 height 526
click at [291, 452] on div "Avaliação × A avaliação do candidato é fundamental. Preparamos uma lista de pon…" at bounding box center [569, 263] width 1139 height 526
click at [825, 198] on div "Avaliação × A avaliação do candidato é fundamental. Preparamos uma lista de pon…" at bounding box center [569, 263] width 1139 height 526
click at [250, 375] on div "Avaliação × A avaliação do candidato é fundamental. Preparamos uma lista de pon…" at bounding box center [569, 263] width 1139 height 526
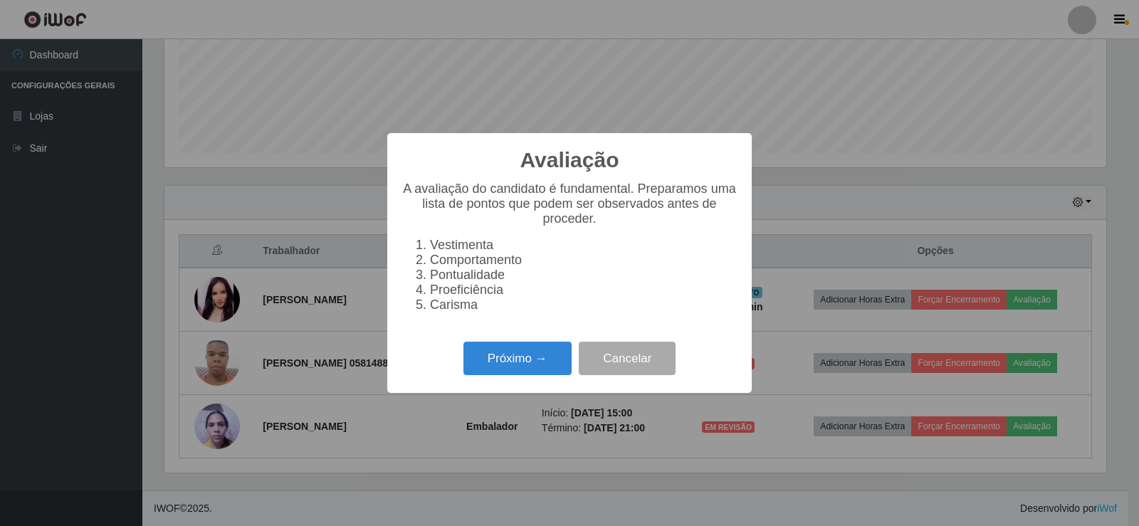
click at [263, 369] on div "Avaliação × A avaliação do candidato é fundamental. Preparamos uma lista de pon…" at bounding box center [569, 263] width 1139 height 526
click at [517, 365] on button "Próximo →" at bounding box center [518, 358] width 108 height 33
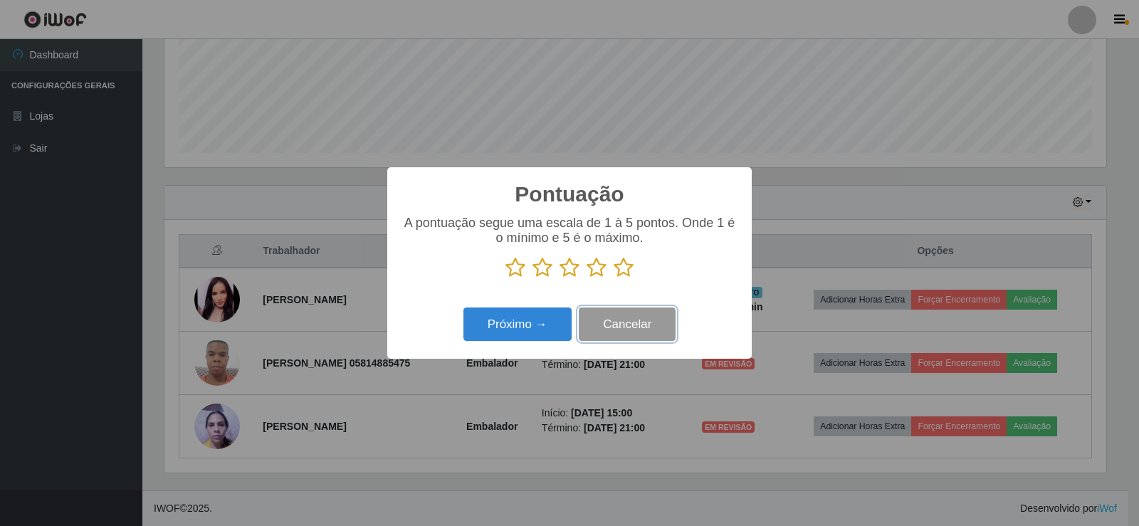
click at [642, 328] on button "Cancelar" at bounding box center [627, 324] width 97 height 33
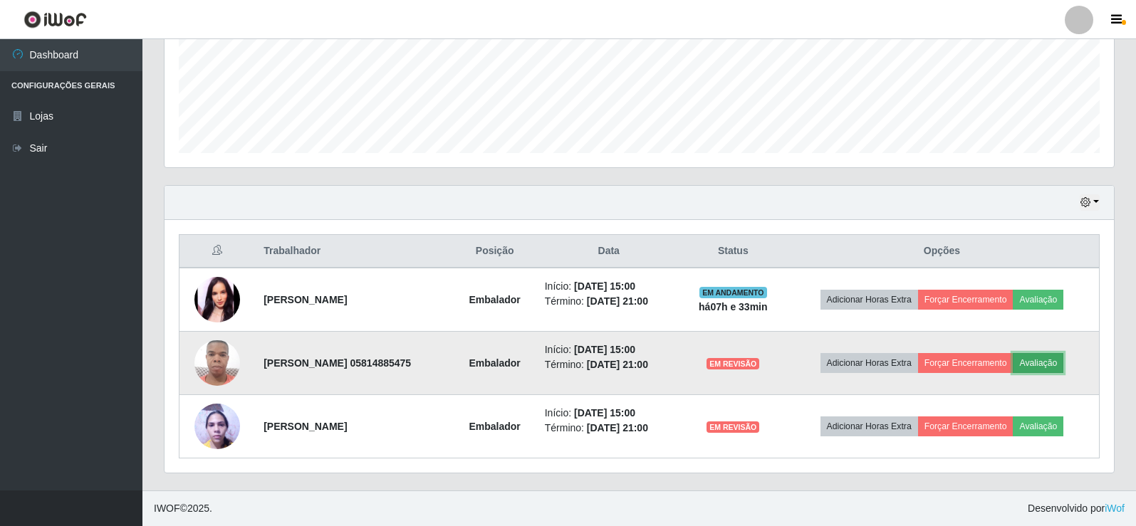
click at [1043, 362] on button "Avaliação" at bounding box center [1038, 363] width 51 height 20
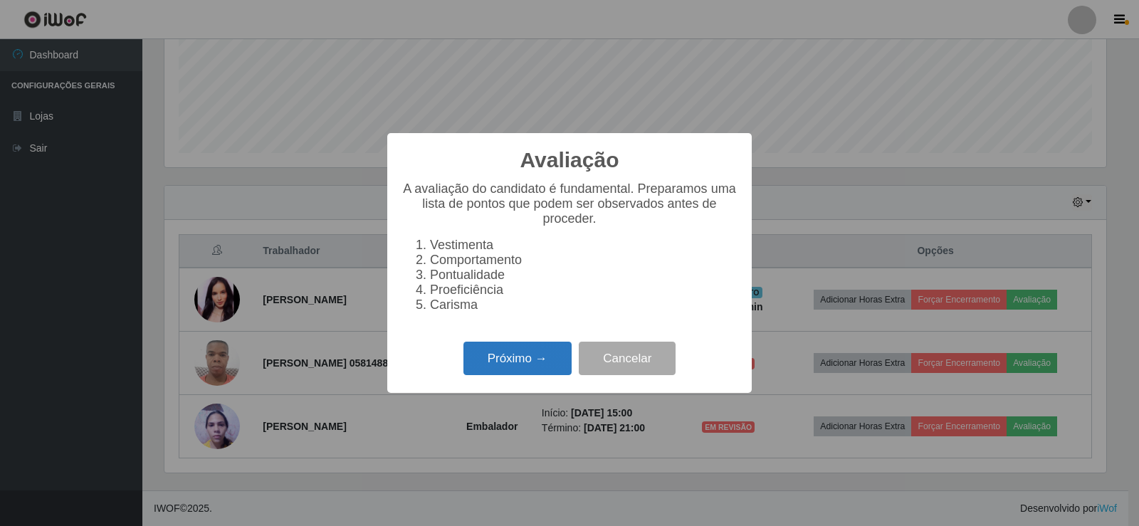
click at [496, 373] on button "Próximo →" at bounding box center [518, 358] width 108 height 33
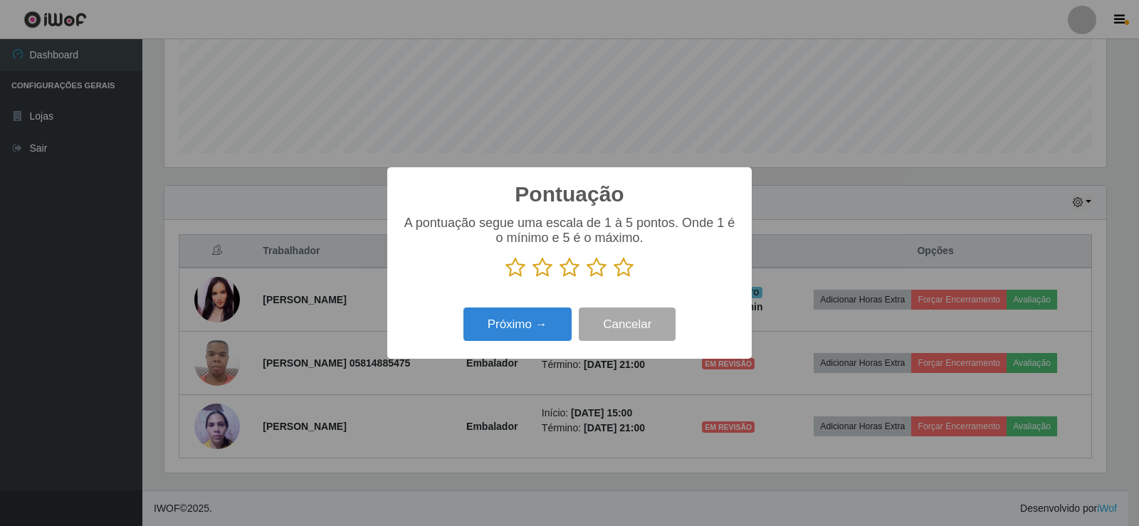
click at [625, 271] on icon at bounding box center [624, 267] width 20 height 21
click at [614, 278] on input "radio" at bounding box center [614, 278] width 0 height 0
click at [547, 321] on button "Próximo →" at bounding box center [518, 324] width 108 height 33
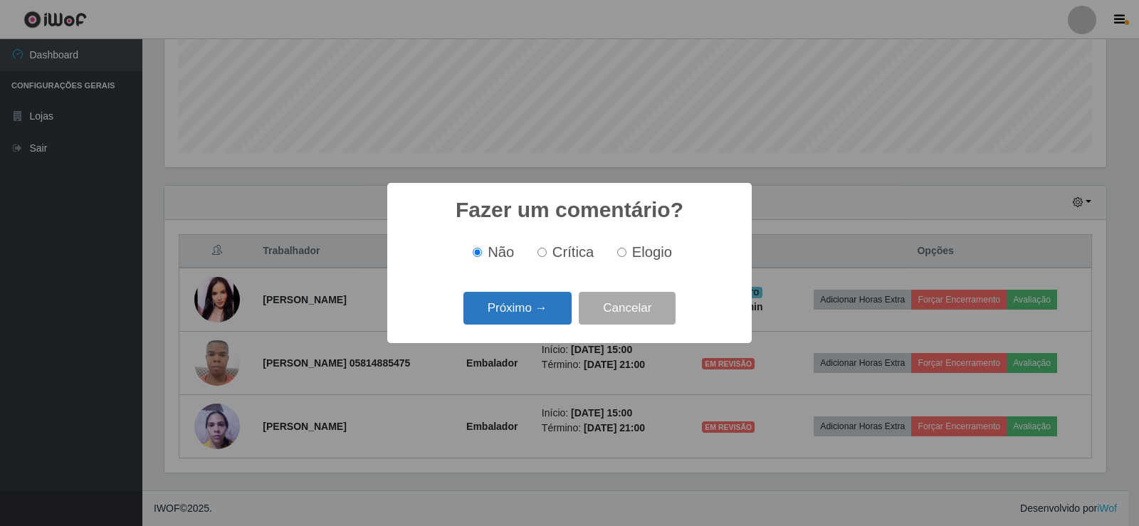
click at [547, 320] on button "Próximo →" at bounding box center [518, 308] width 108 height 33
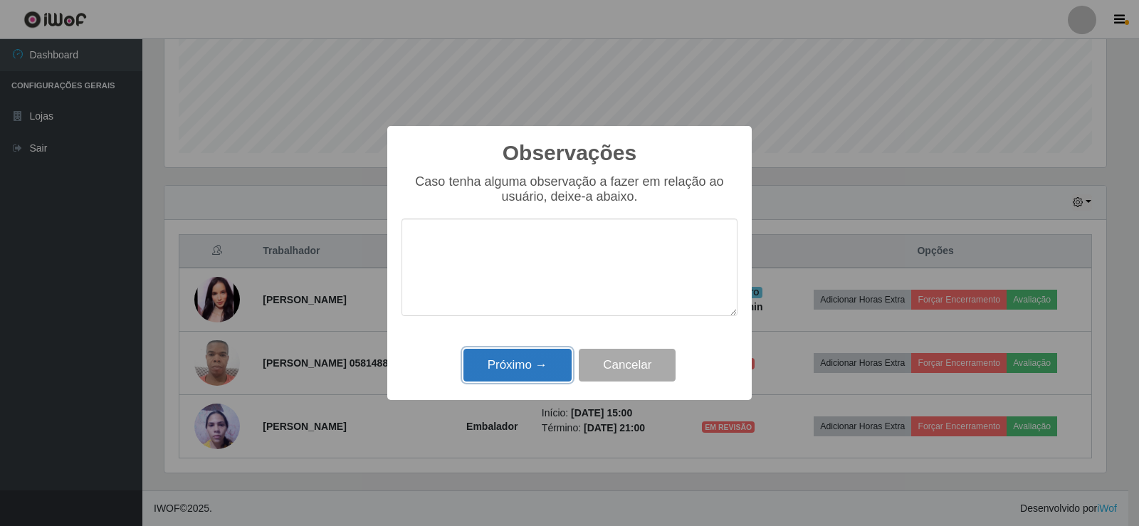
click at [544, 367] on button "Próximo →" at bounding box center [518, 365] width 108 height 33
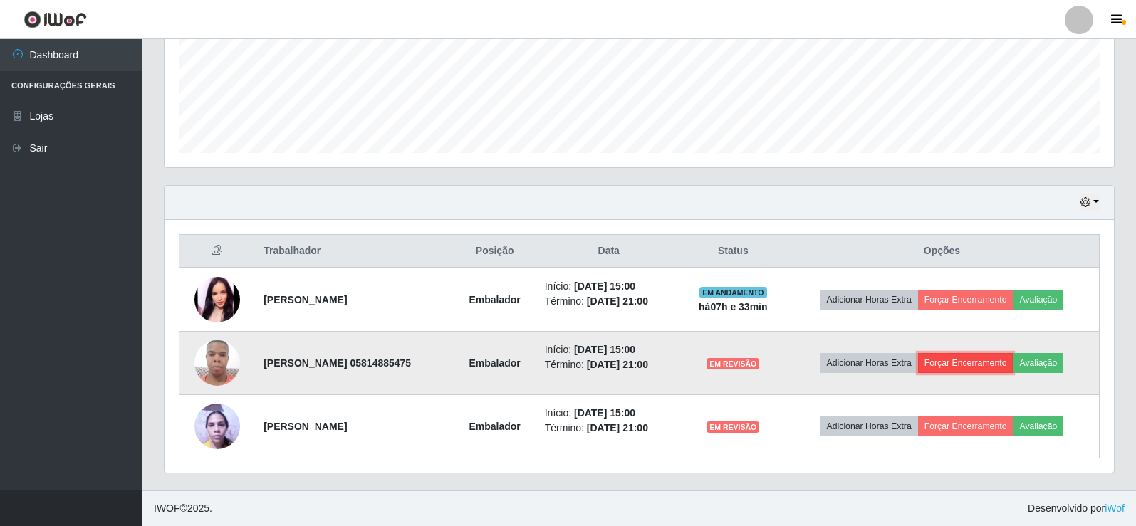
click at [967, 362] on button "Forçar Encerramento" at bounding box center [965, 363] width 95 height 20
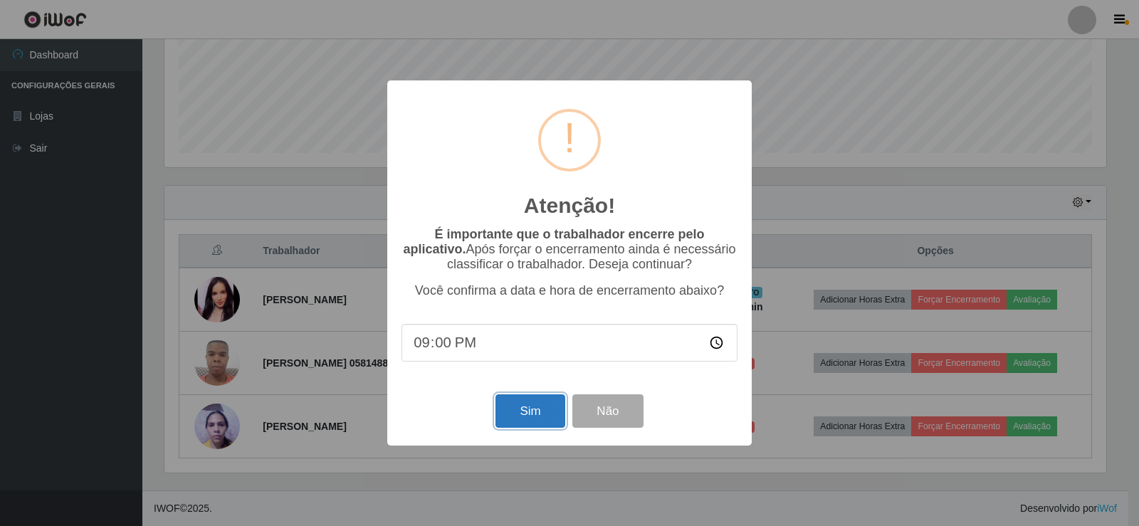
click at [532, 410] on button "Sim" at bounding box center [530, 411] width 69 height 33
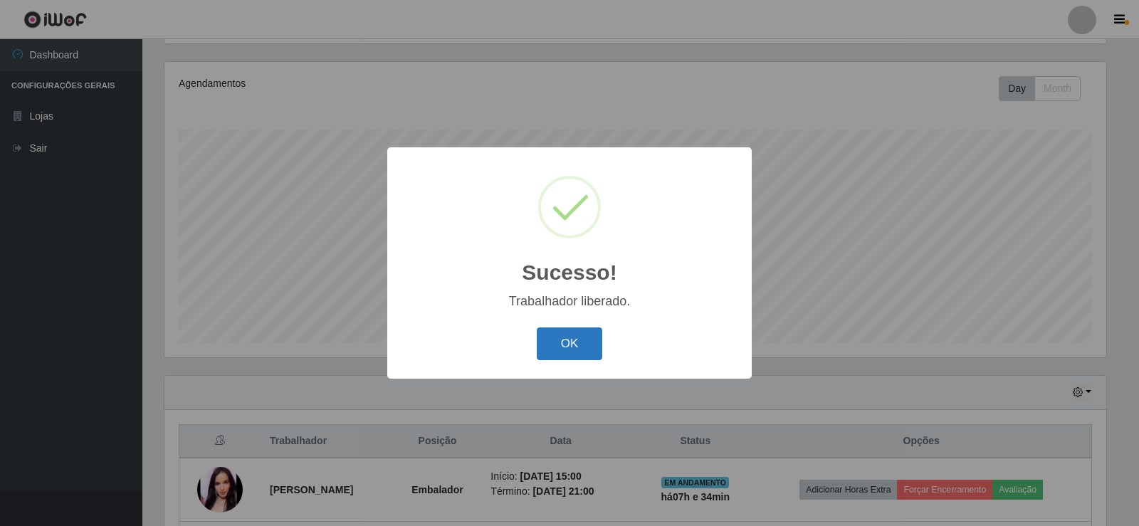
click at [565, 344] on button "OK" at bounding box center [570, 344] width 66 height 33
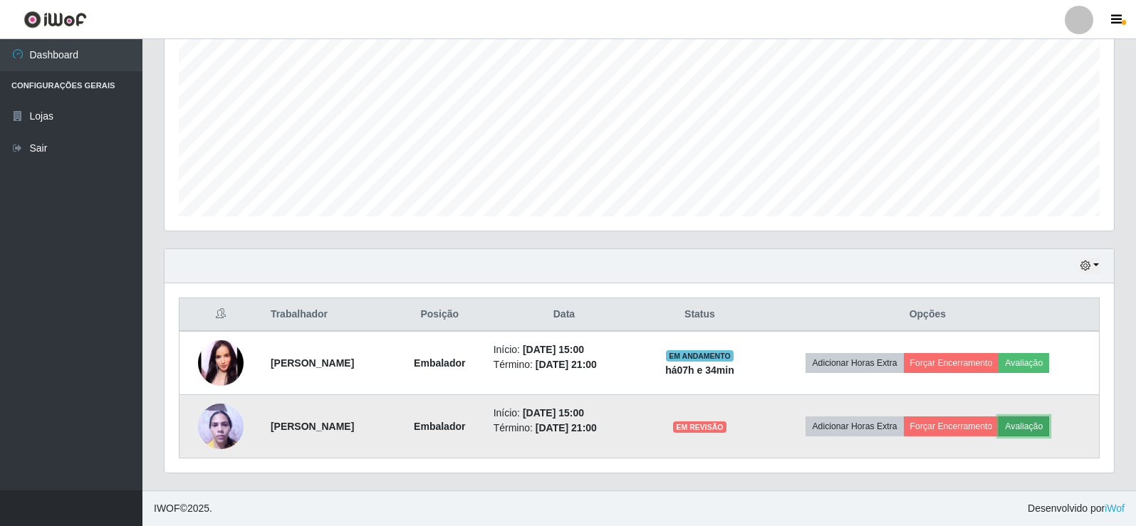
click at [1049, 426] on button "Avaliação" at bounding box center [1023, 427] width 51 height 20
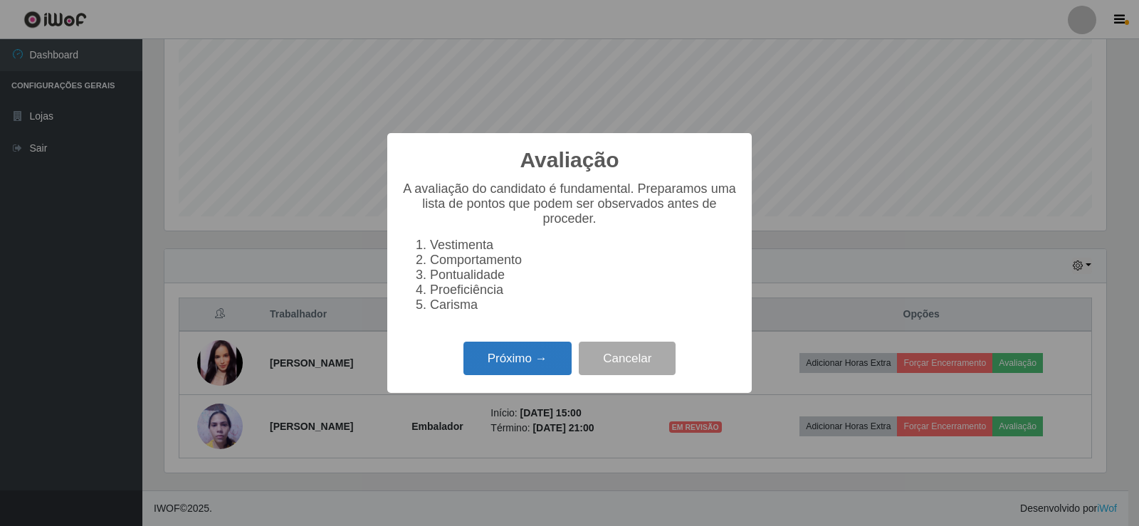
click at [527, 370] on button "Próximo →" at bounding box center [518, 358] width 108 height 33
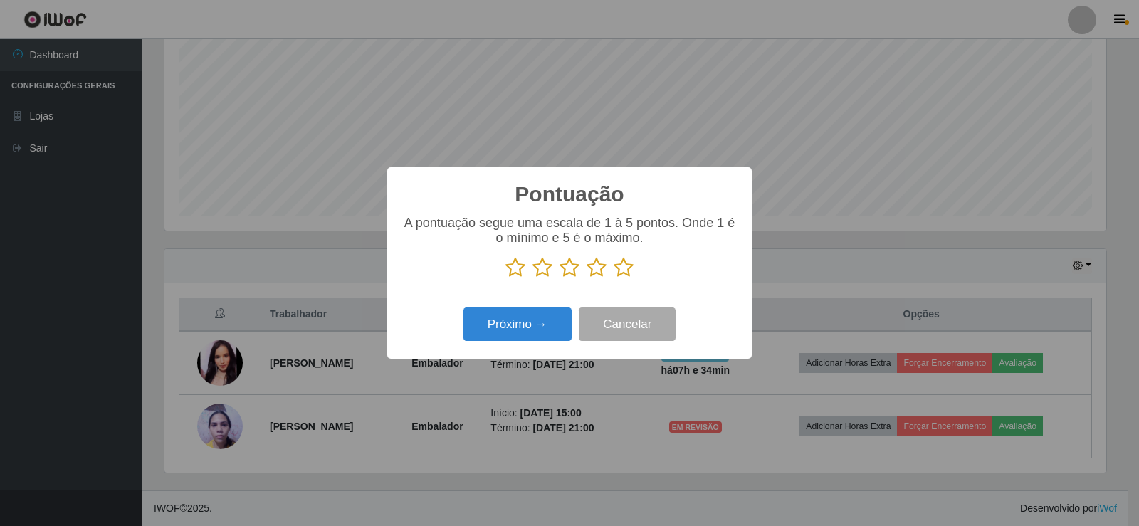
click at [627, 271] on icon at bounding box center [624, 267] width 20 height 21
click at [614, 278] on input "radio" at bounding box center [614, 278] width 0 height 0
click at [540, 330] on button "Próximo →" at bounding box center [518, 324] width 108 height 33
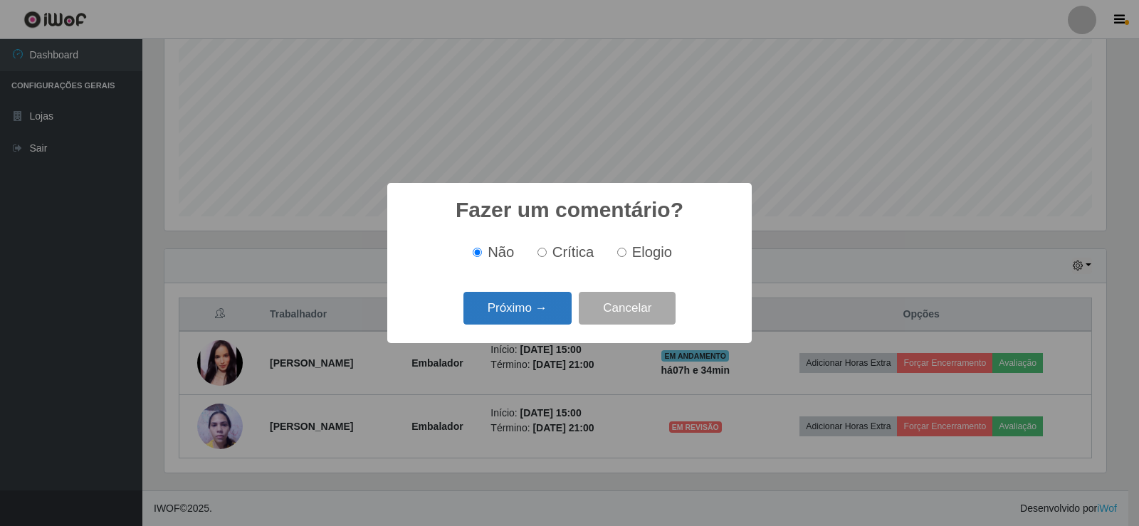
click at [543, 313] on button "Próximo →" at bounding box center [518, 308] width 108 height 33
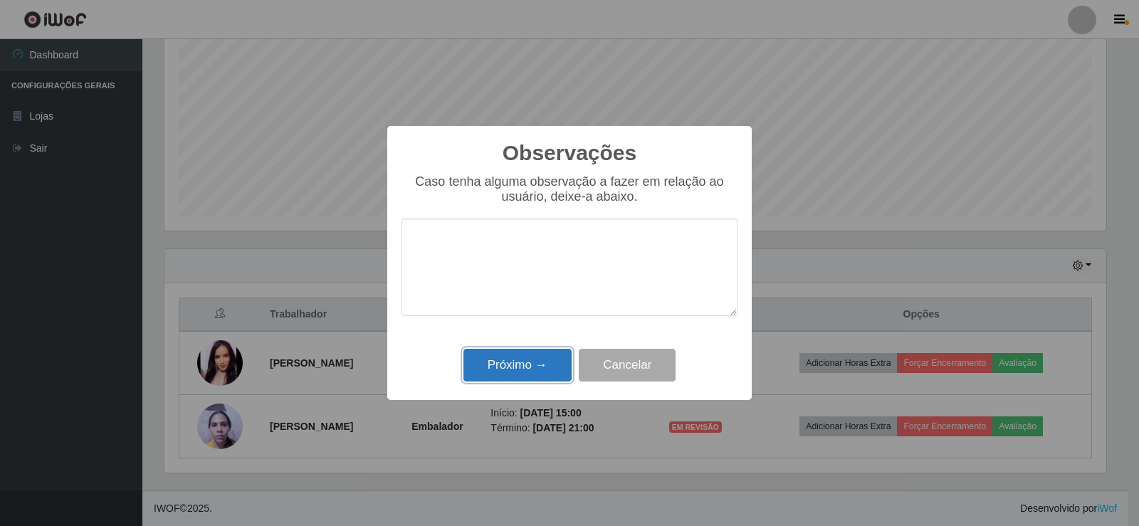
click at [538, 372] on button "Próximo →" at bounding box center [518, 365] width 108 height 33
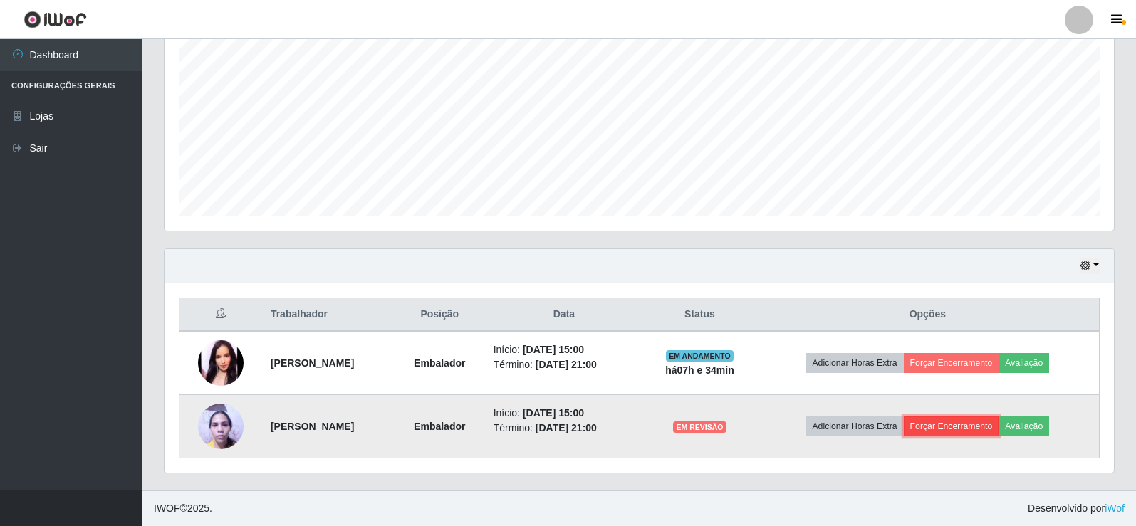
click at [953, 427] on button "Forçar Encerramento" at bounding box center [951, 427] width 95 height 20
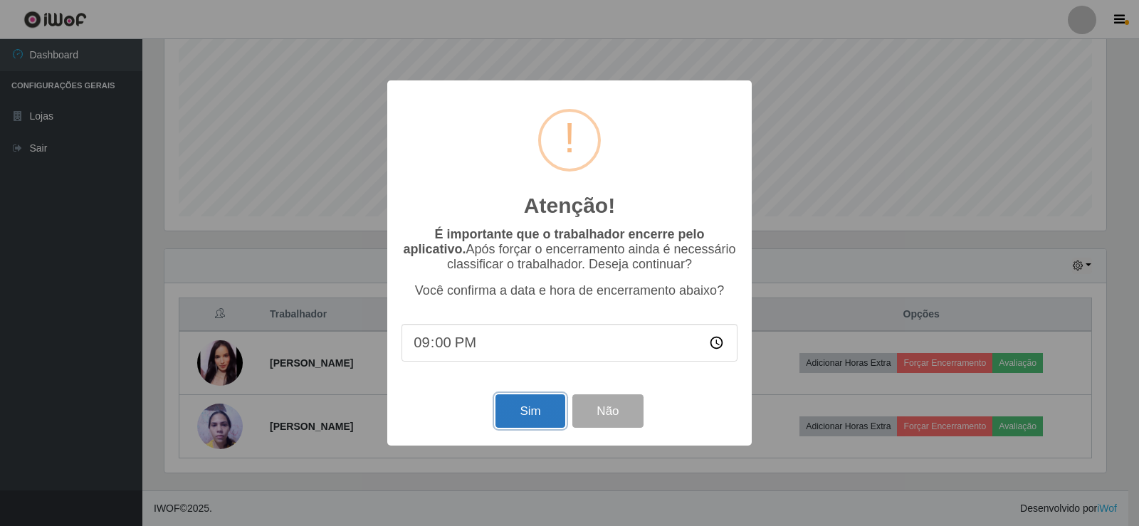
click at [551, 409] on button "Sim" at bounding box center [530, 411] width 69 height 33
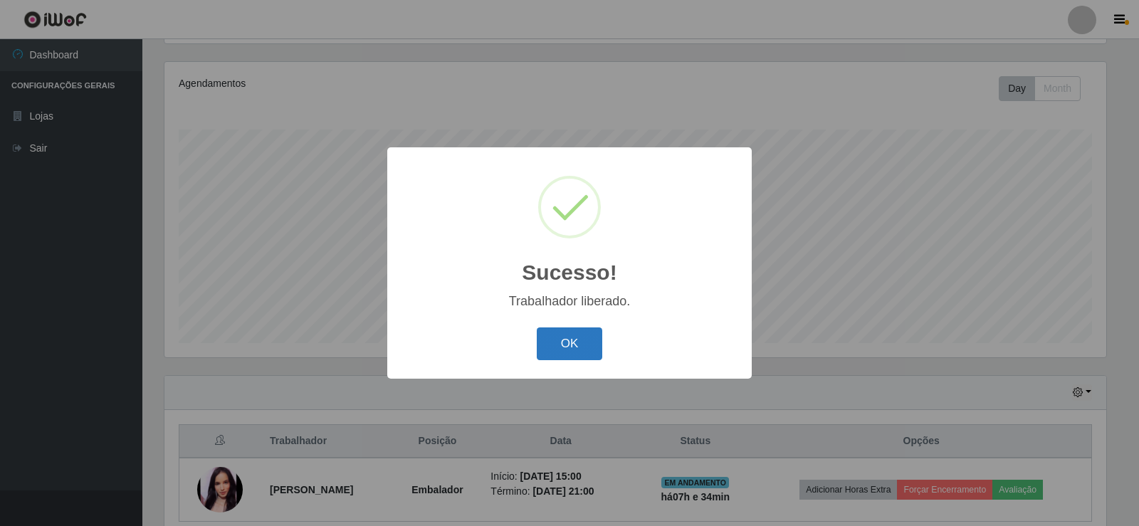
click at [563, 352] on button "OK" at bounding box center [570, 344] width 66 height 33
